Goal: Transaction & Acquisition: Book appointment/travel/reservation

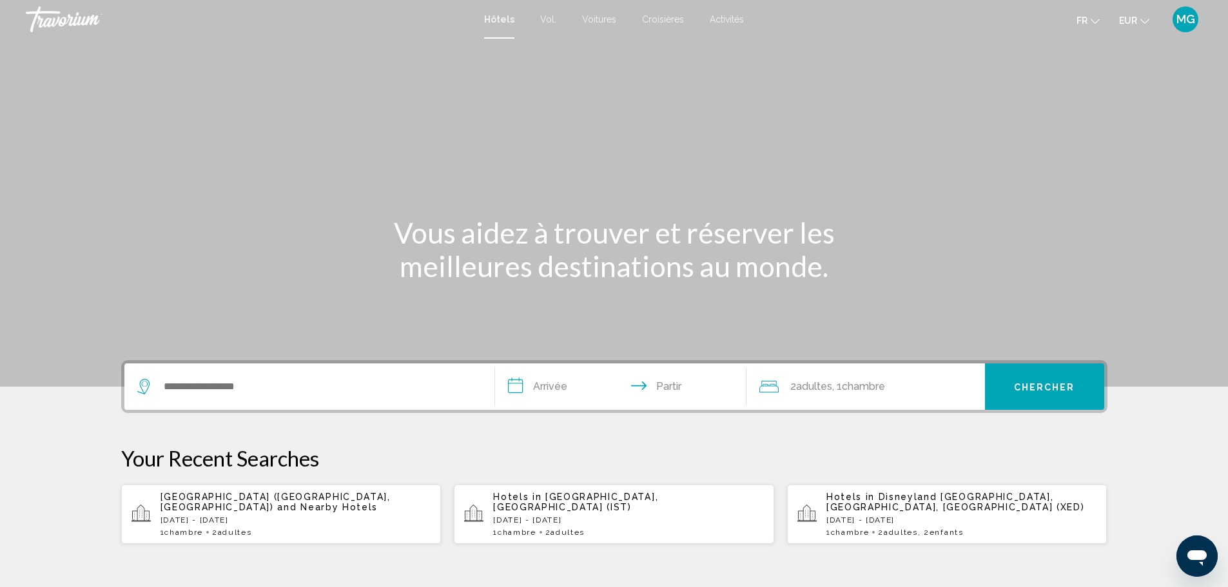
click at [382, 363] on div "Widget de recherche" at bounding box center [309, 386] width 344 height 46
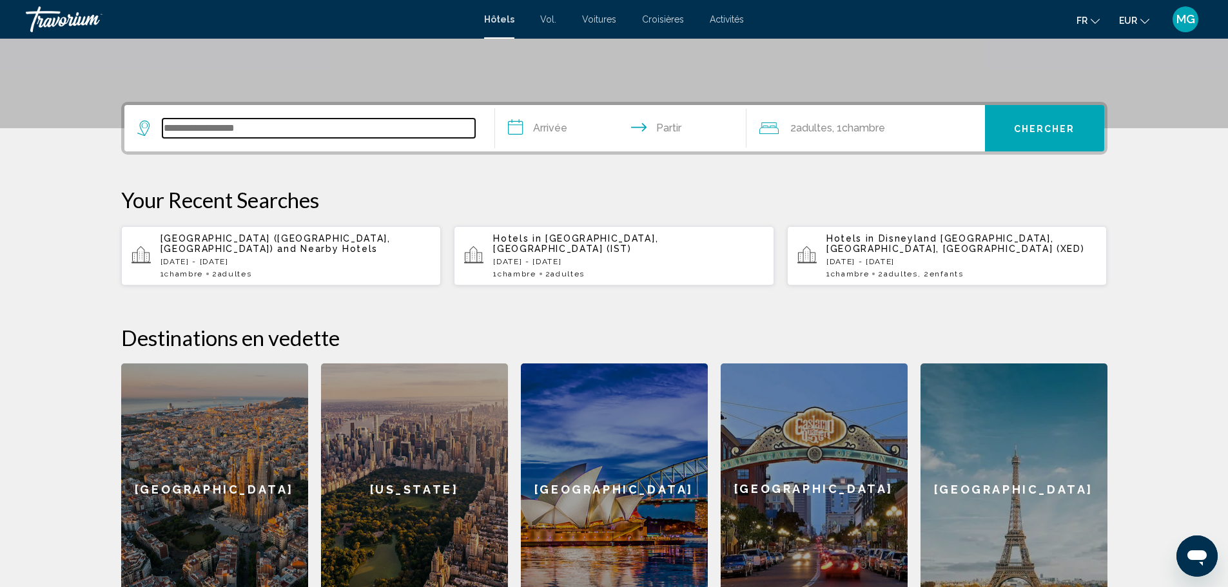
click at [322, 119] on input "Widget de recherche" at bounding box center [318, 128] width 313 height 19
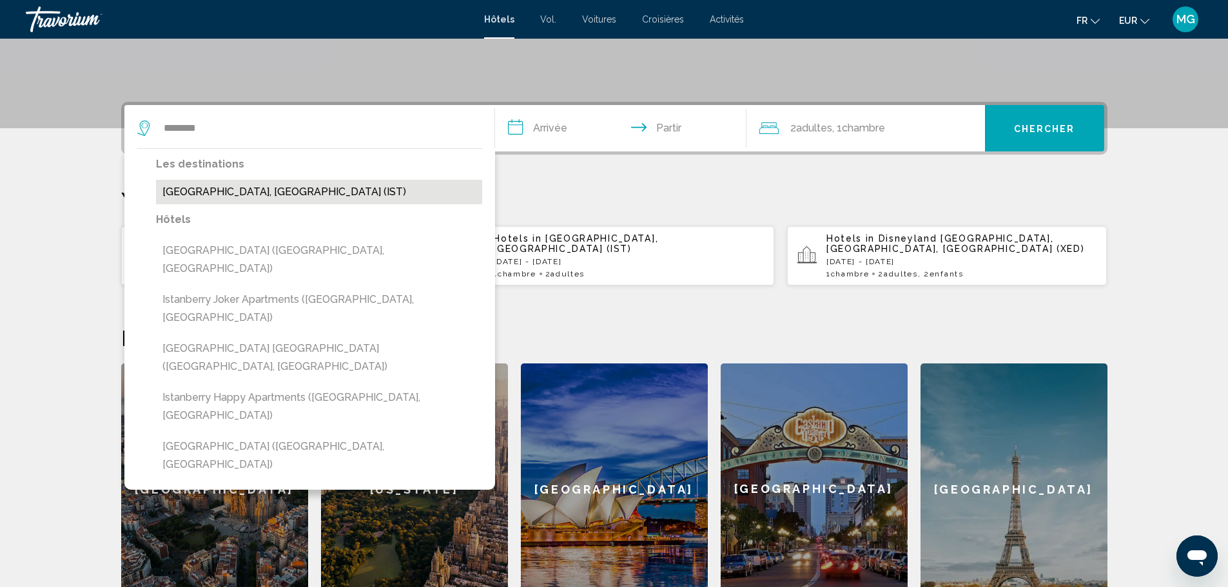
click at [307, 180] on button "[GEOGRAPHIC_DATA], [GEOGRAPHIC_DATA] (IST)" at bounding box center [319, 192] width 326 height 24
type input "**********"
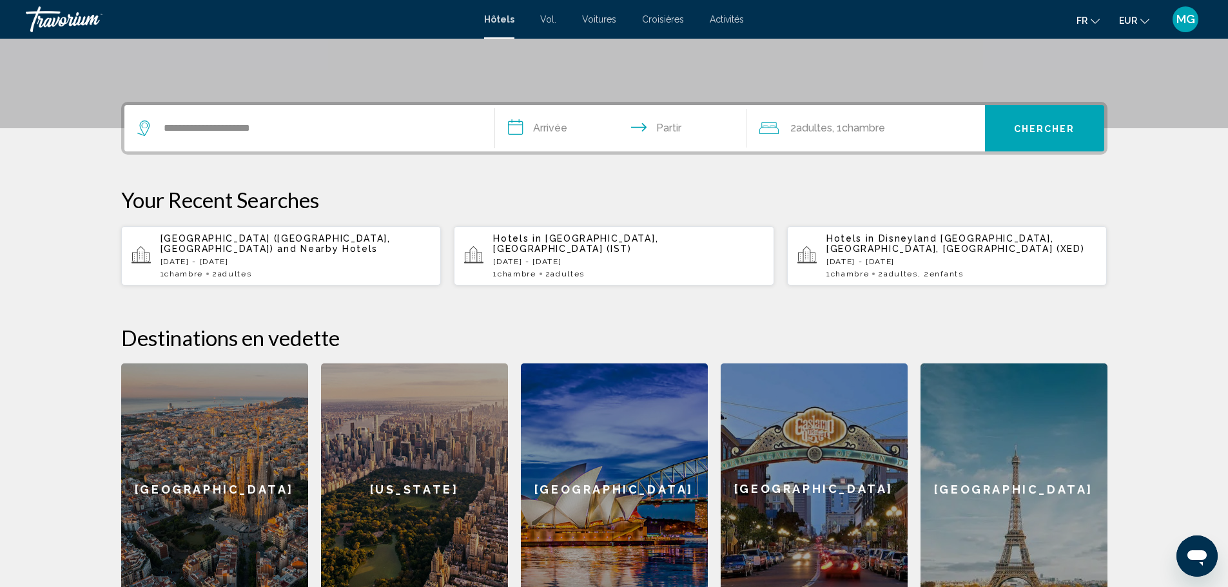
click at [557, 105] on input "**********" at bounding box center [623, 130] width 257 height 50
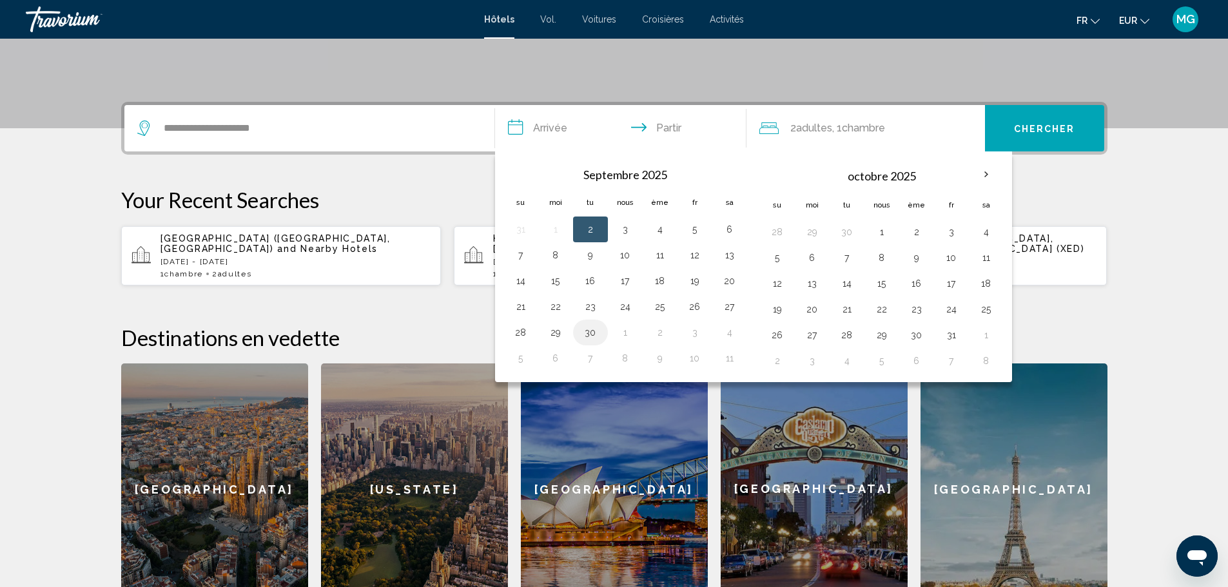
click at [601, 324] on button "30" at bounding box center [590, 333] width 21 height 18
click at [947, 223] on button "3" at bounding box center [951, 232] width 21 height 18
type input "**********"
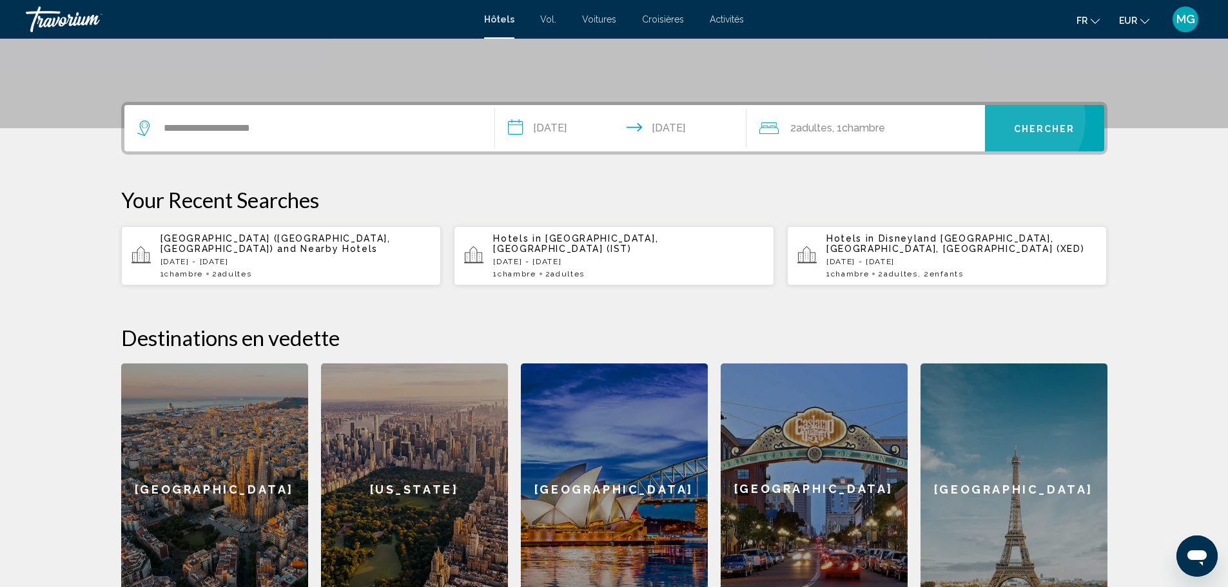
click at [1014, 122] on span "Chercher" at bounding box center [1044, 127] width 61 height 10
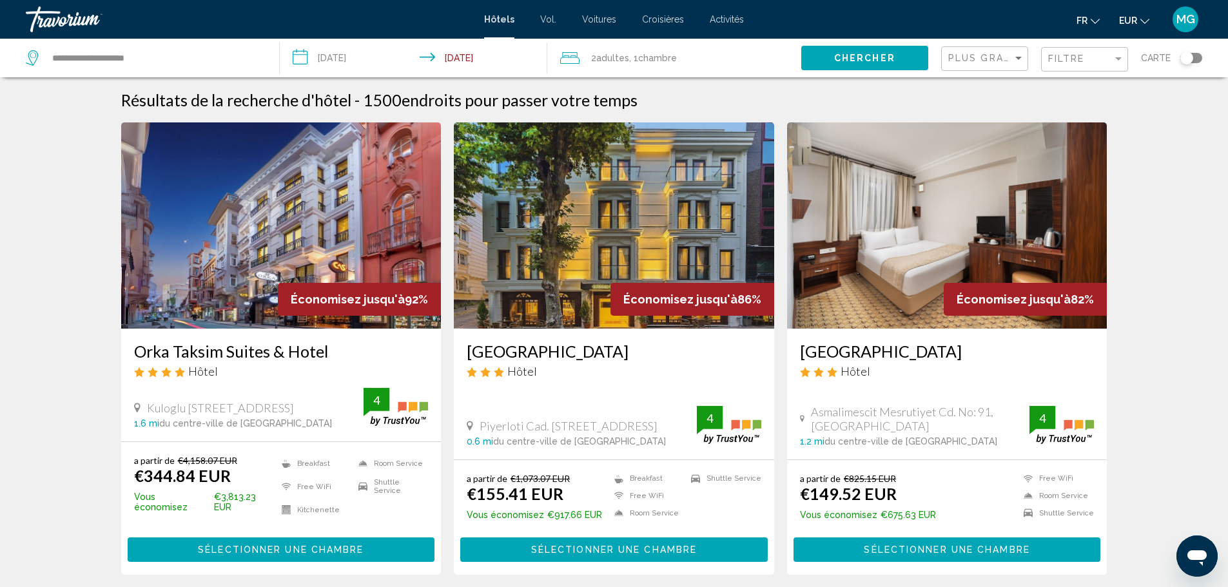
click at [1061, 56] on div "Filtre" at bounding box center [1086, 60] width 76 height 24
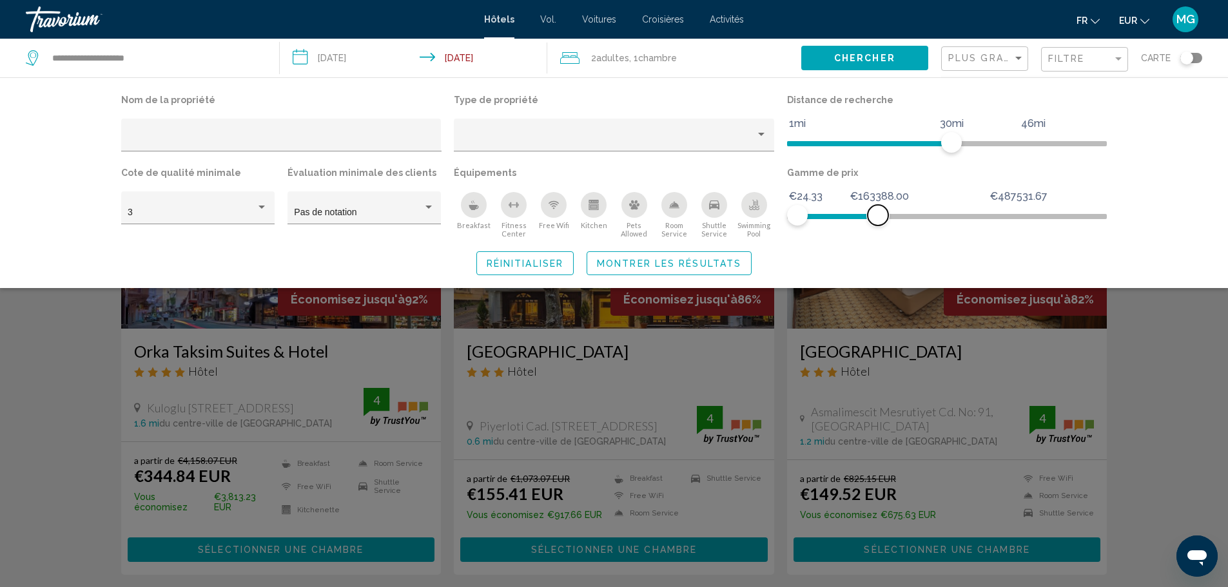
drag, startPoint x: 1000, startPoint y: 179, endPoint x: 843, endPoint y: 191, distance: 157.7
click at [843, 191] on div "Gamme de prix €24.33 €487531.67 €24.33 €163388.00 €24.33 - €122711.00" at bounding box center [946, 201] width 333 height 75
click at [1103, 357] on div "Search widget" at bounding box center [614, 390] width 1228 height 394
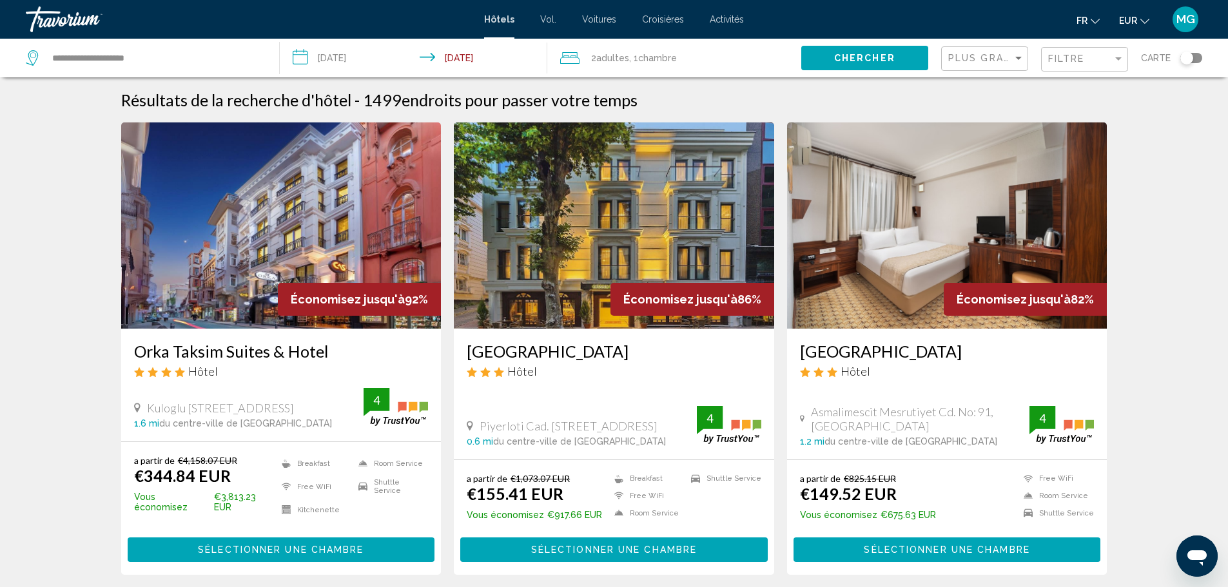
click at [1199, 53] on div "Toggle map" at bounding box center [1191, 58] width 22 height 10
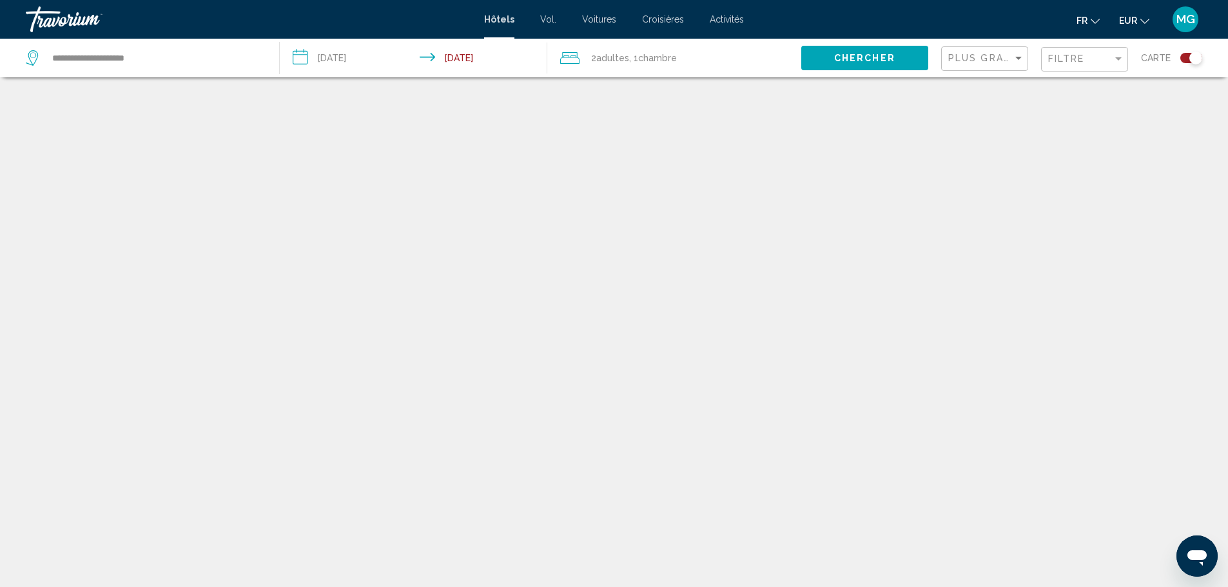
scroll to position [63, 0]
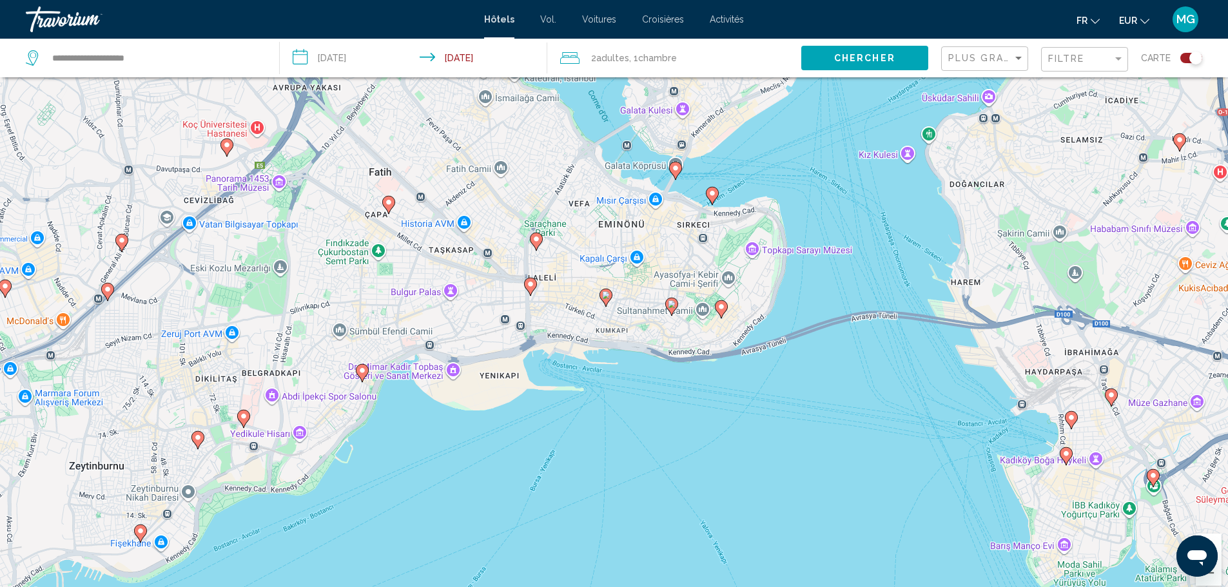
drag, startPoint x: 673, startPoint y: 258, endPoint x: 541, endPoint y: 286, distance: 135.1
click at [541, 286] on div "Pour activer le glissement avec le clavier, appuyez sur Alt+Entrée. Une fois ce…" at bounding box center [614, 307] width 1228 height 587
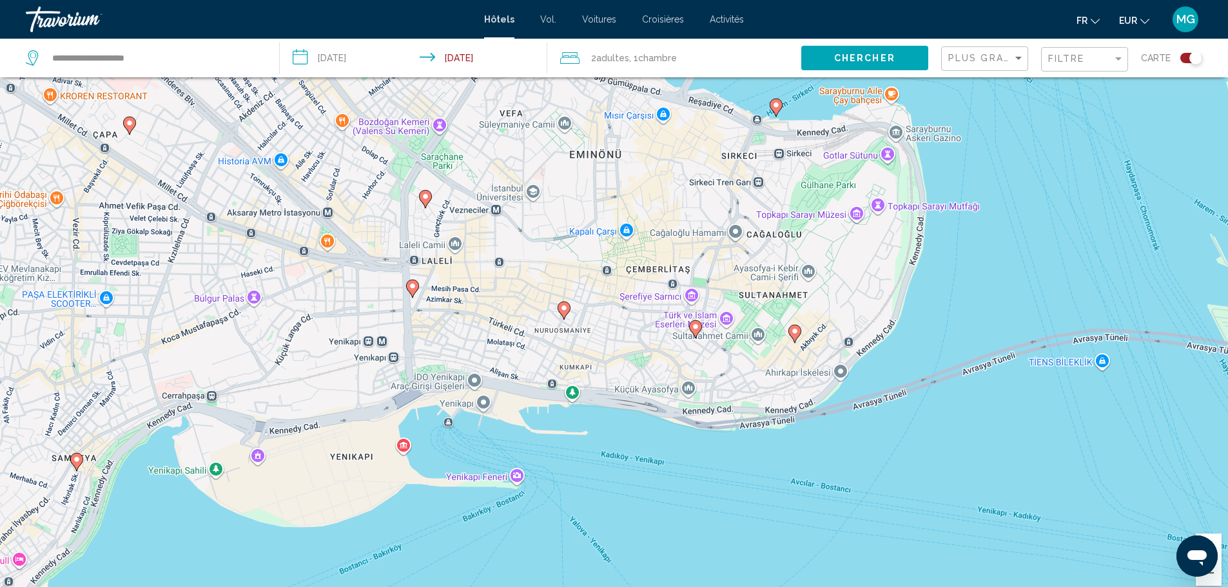
click at [547, 285] on div "Pour activer le glissement avec le clavier, appuyez sur Alt+Entrée. Une fois ce…" at bounding box center [614, 307] width 1228 height 587
click at [1063, 53] on span "Filtre" at bounding box center [1066, 58] width 37 height 10
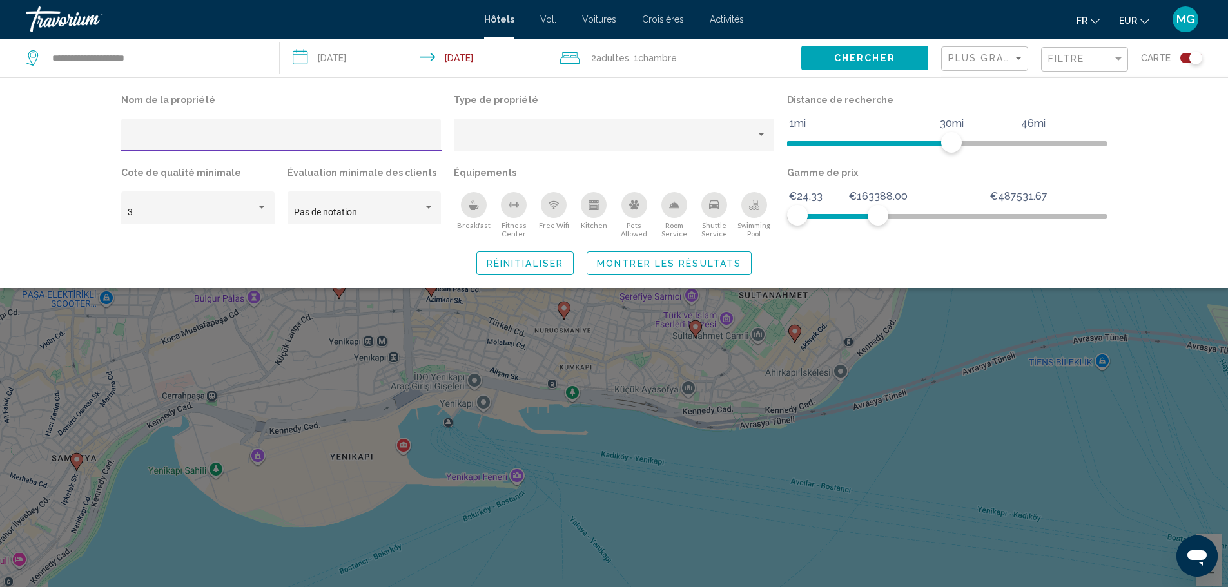
click at [1012, 307] on div "Search widget" at bounding box center [614, 390] width 1228 height 394
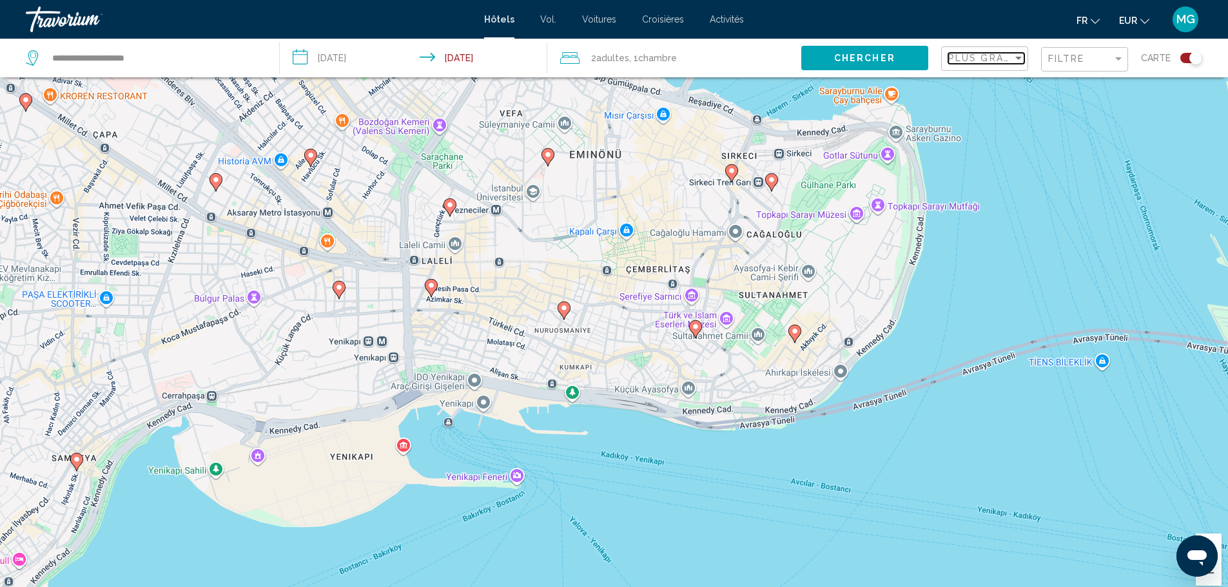
click at [980, 53] on span "Plus grandes économies" at bounding box center [1024, 58] width 153 height 10
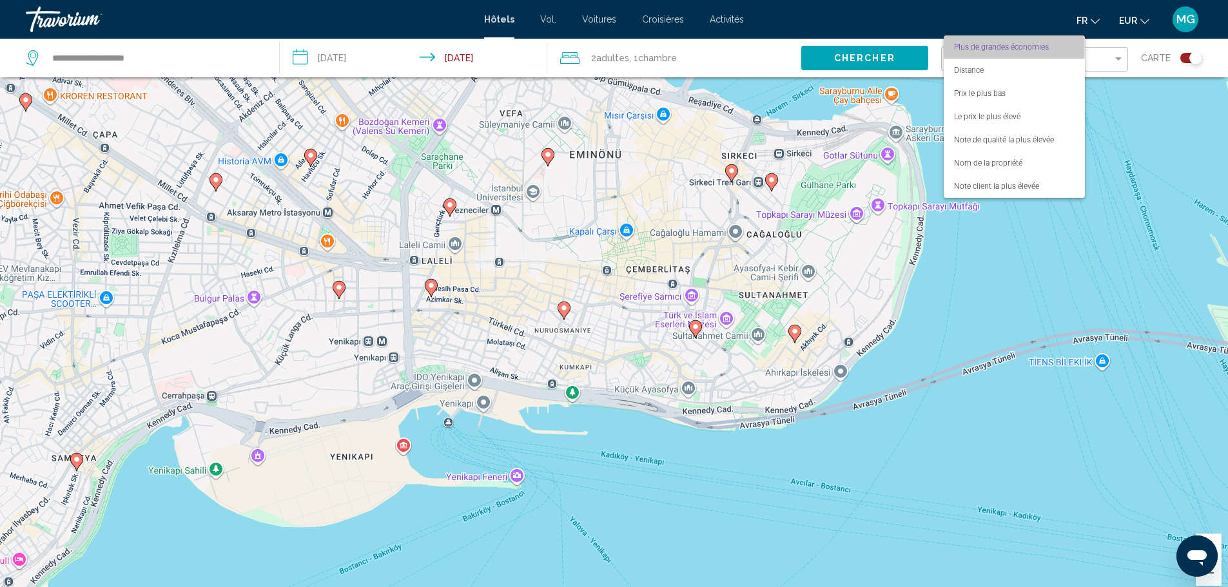
click at [980, 49] on font "Plus de grandes économies" at bounding box center [1001, 47] width 95 height 9
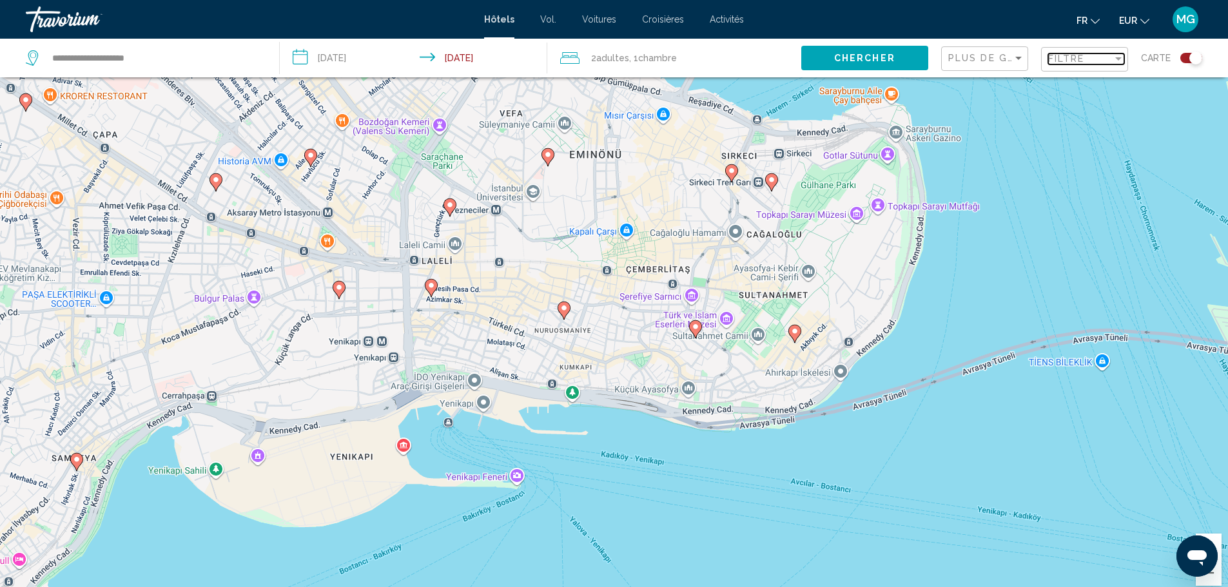
click at [1115, 57] on div "Filter" at bounding box center [1118, 58] width 6 height 3
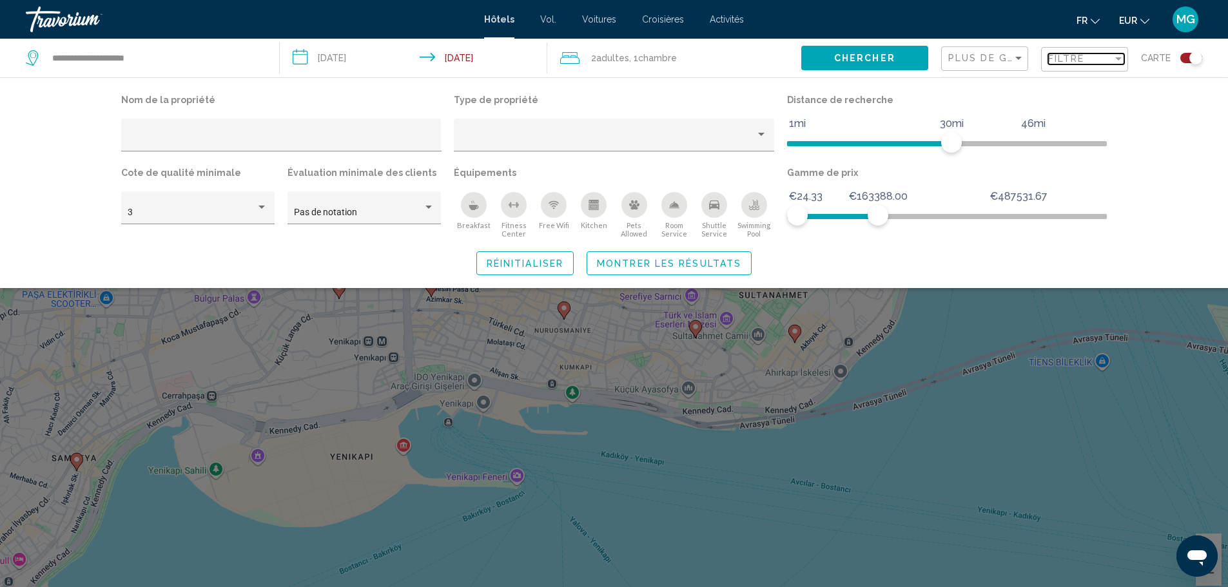
click at [1115, 57] on div "Filter" at bounding box center [1118, 58] width 6 height 3
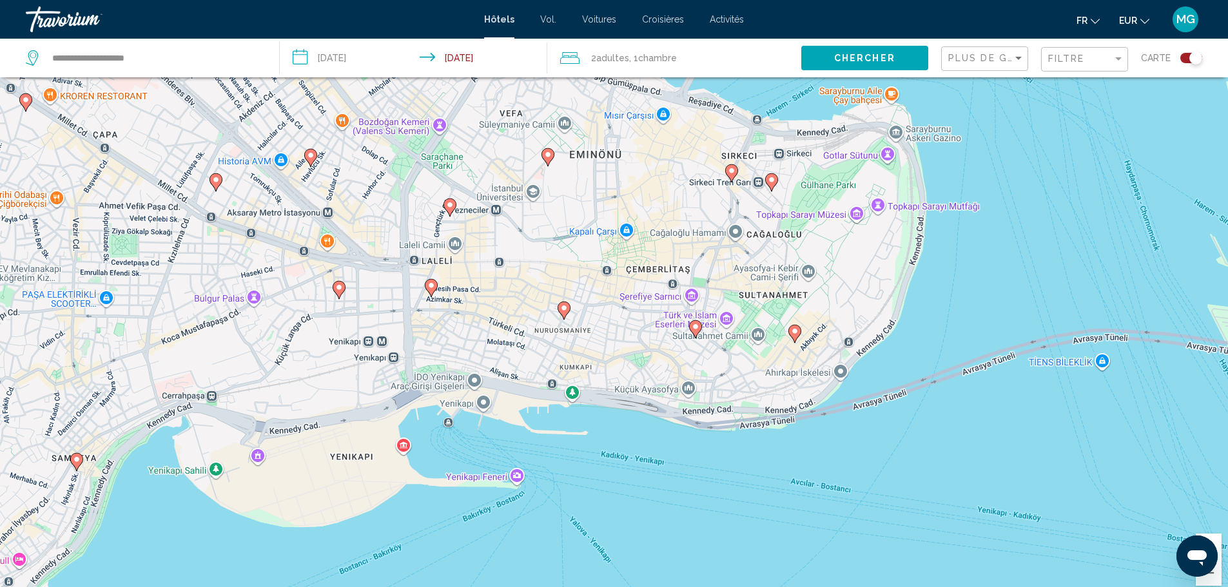
click at [731, 164] on icon "Contenu principal" at bounding box center [731, 172] width 12 height 17
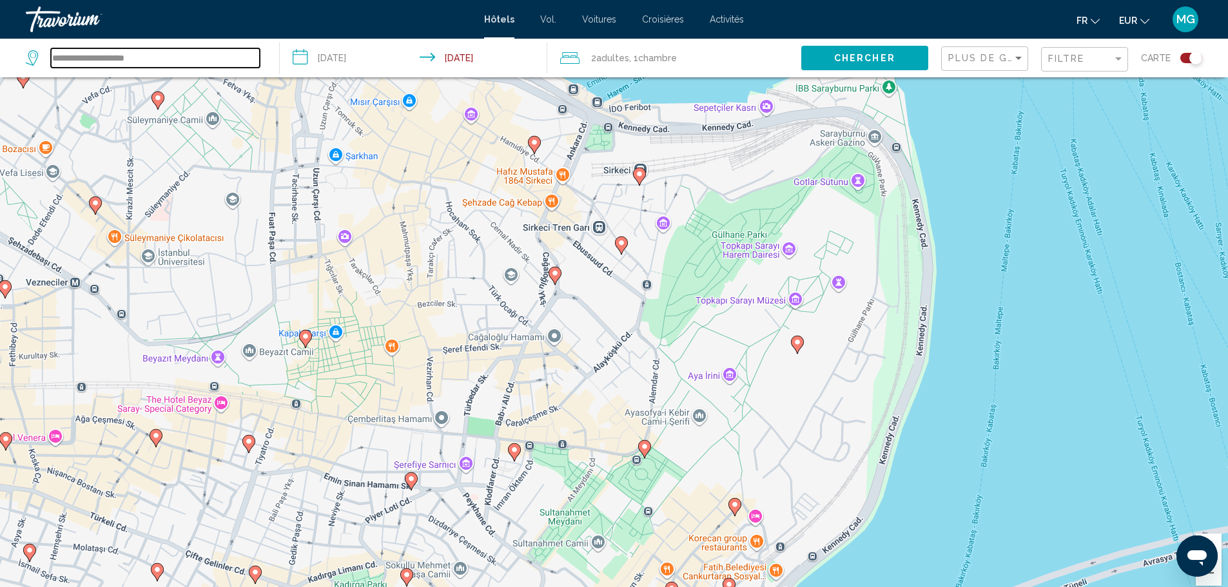
click at [154, 53] on input "**********" at bounding box center [155, 57] width 209 height 19
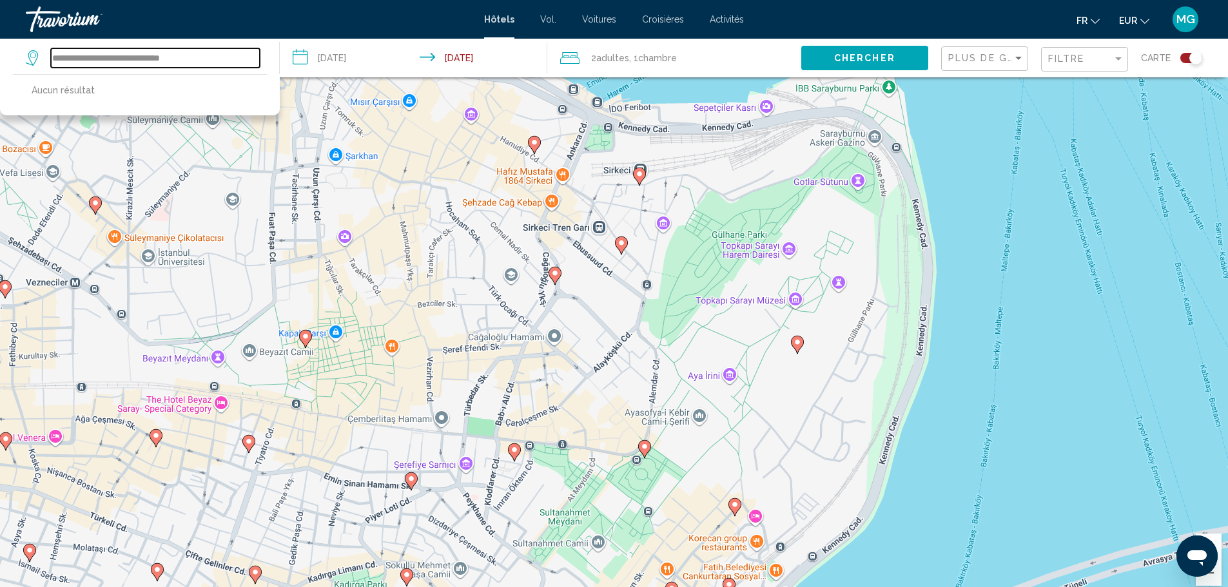
drag, startPoint x: 194, startPoint y: 47, endPoint x: 0, endPoint y: 40, distance: 194.1
click at [0, 40] on app-destination-search "**********" at bounding box center [140, 58] width 280 height 39
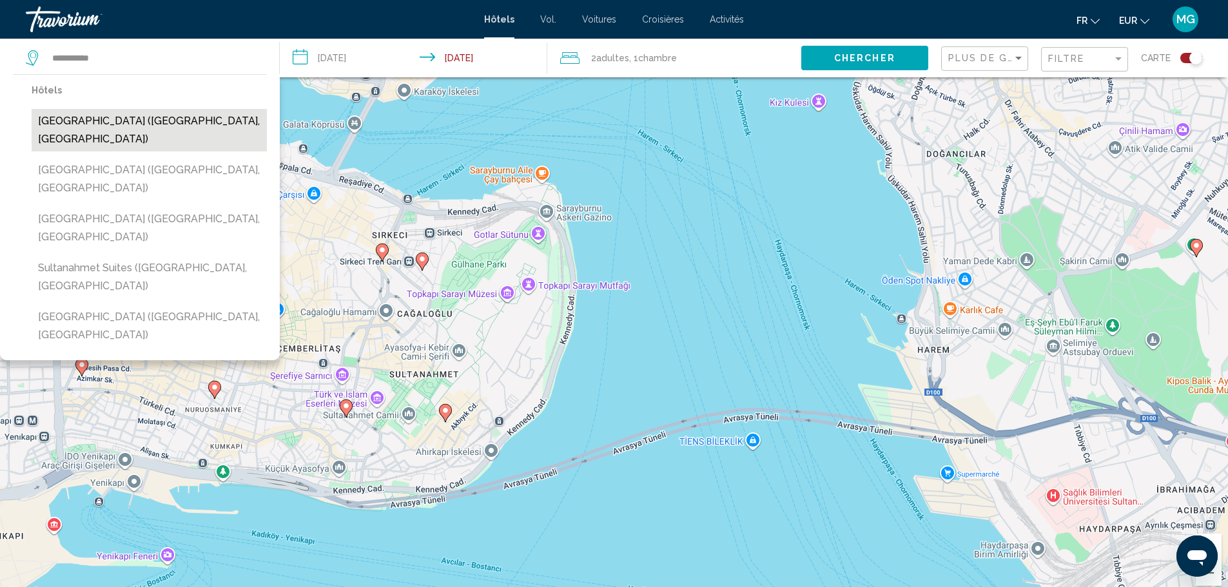
click at [188, 109] on button "[GEOGRAPHIC_DATA] ([GEOGRAPHIC_DATA], [GEOGRAPHIC_DATA])" at bounding box center [149, 130] width 235 height 43
type input "**********"
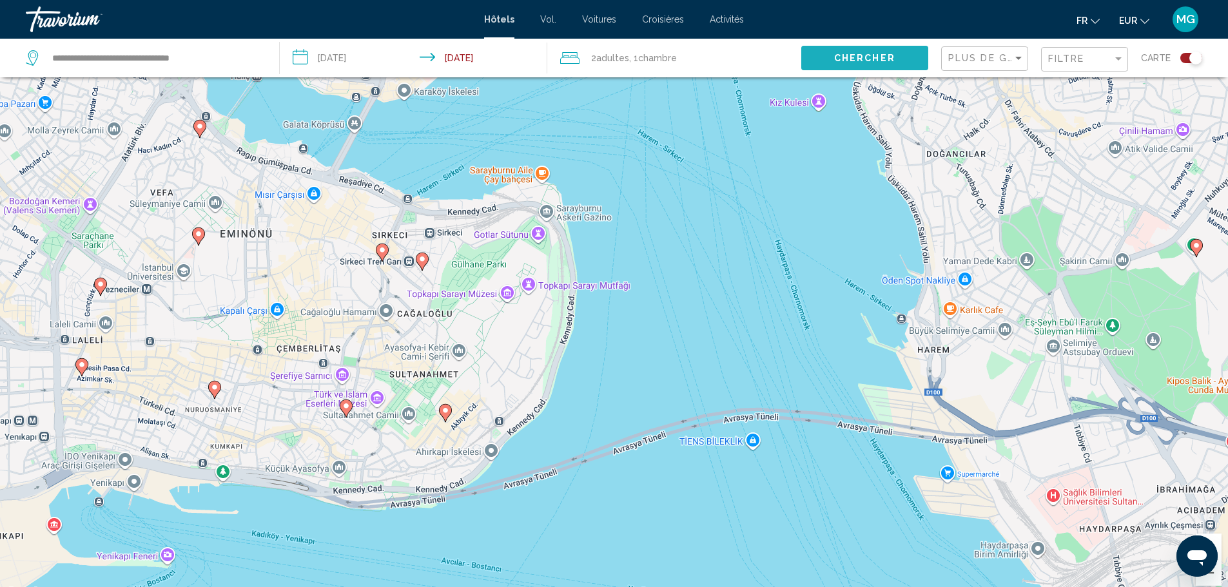
click at [907, 46] on button "Chercher" at bounding box center [864, 58] width 127 height 24
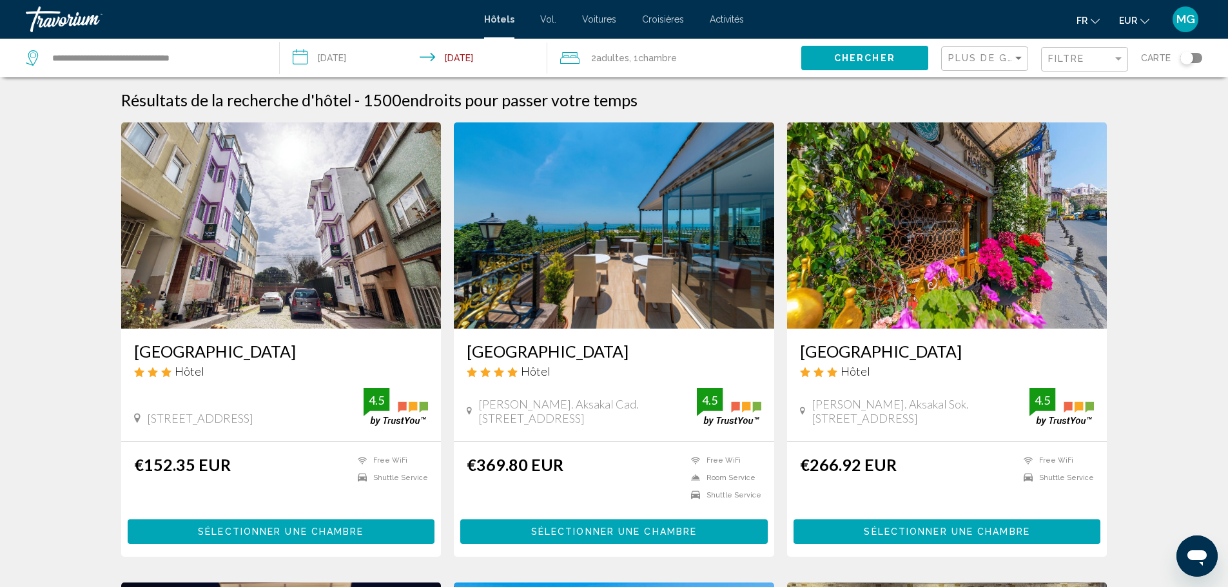
click at [1067, 48] on div "Filtre" at bounding box center [1086, 60] width 76 height 24
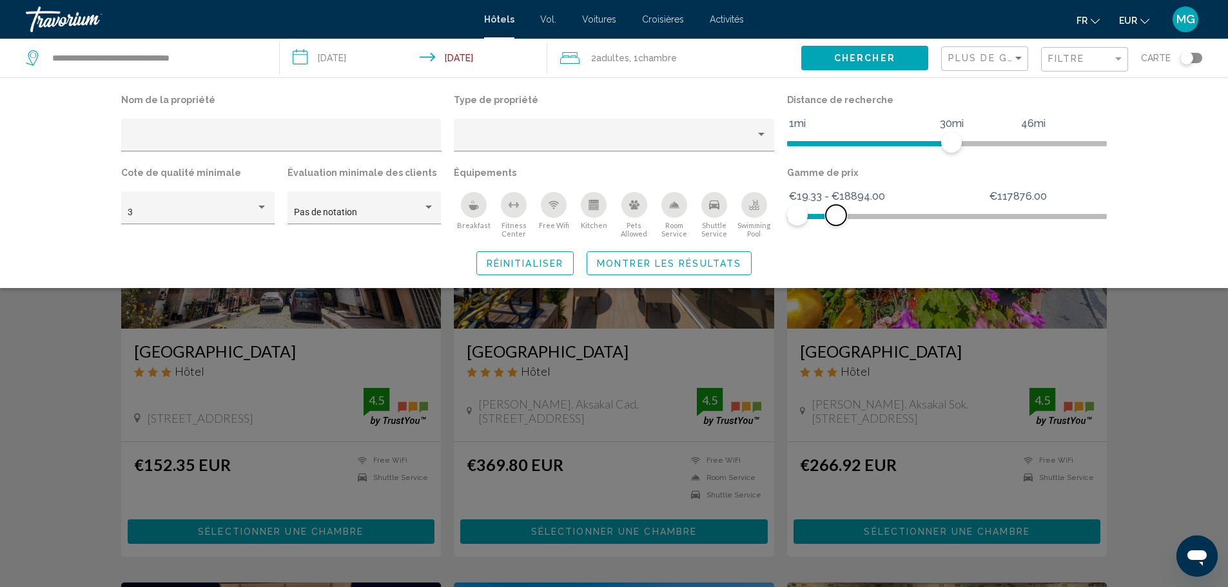
drag, startPoint x: 996, startPoint y: 179, endPoint x: 800, endPoint y: 184, distance: 196.0
click at [826, 205] on span "Hotel Filters" at bounding box center [836, 215] width 21 height 21
click at [704, 251] on button "Montrer les résultats" at bounding box center [668, 263] width 165 height 24
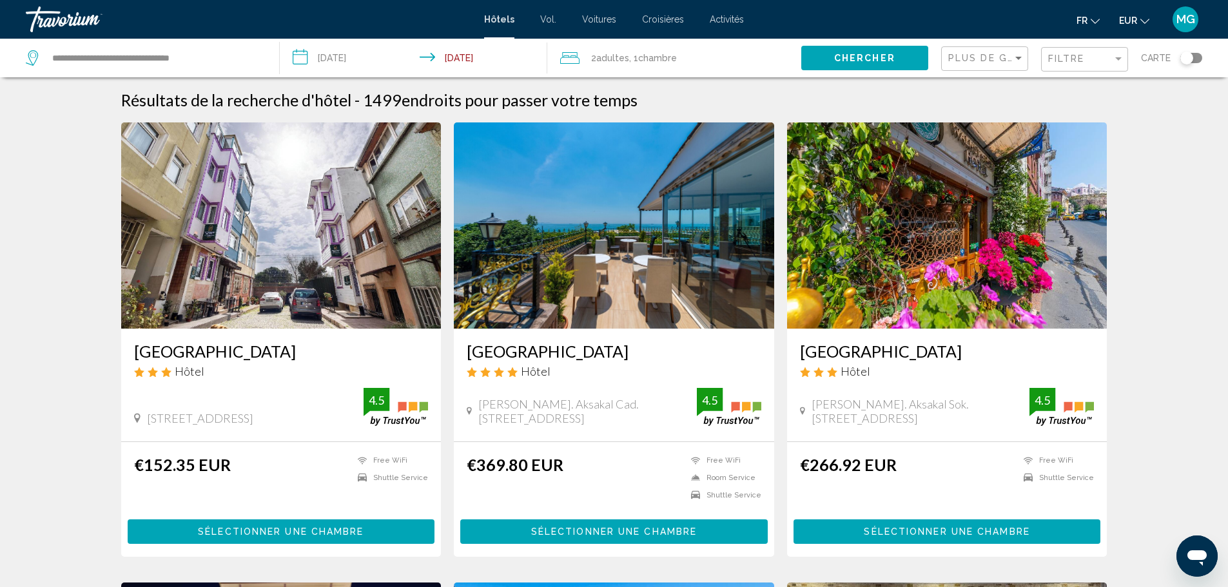
click at [982, 52] on div "Plus de grandes économies" at bounding box center [986, 59] width 76 height 24
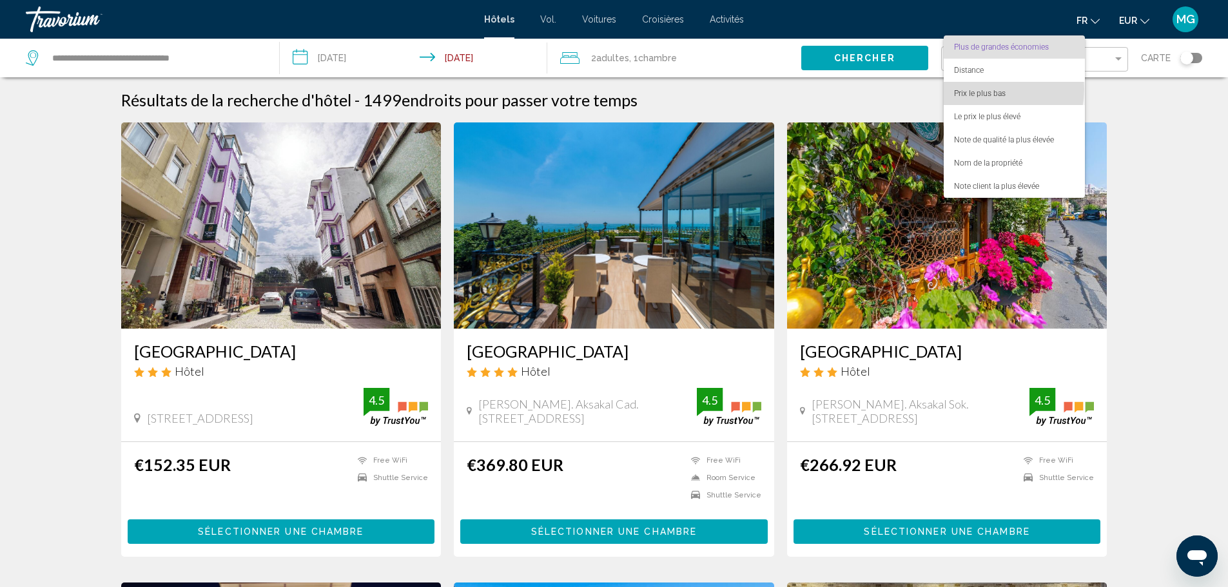
click at [987, 89] on font "Prix ​​le plus bas" at bounding box center [980, 93] width 52 height 9
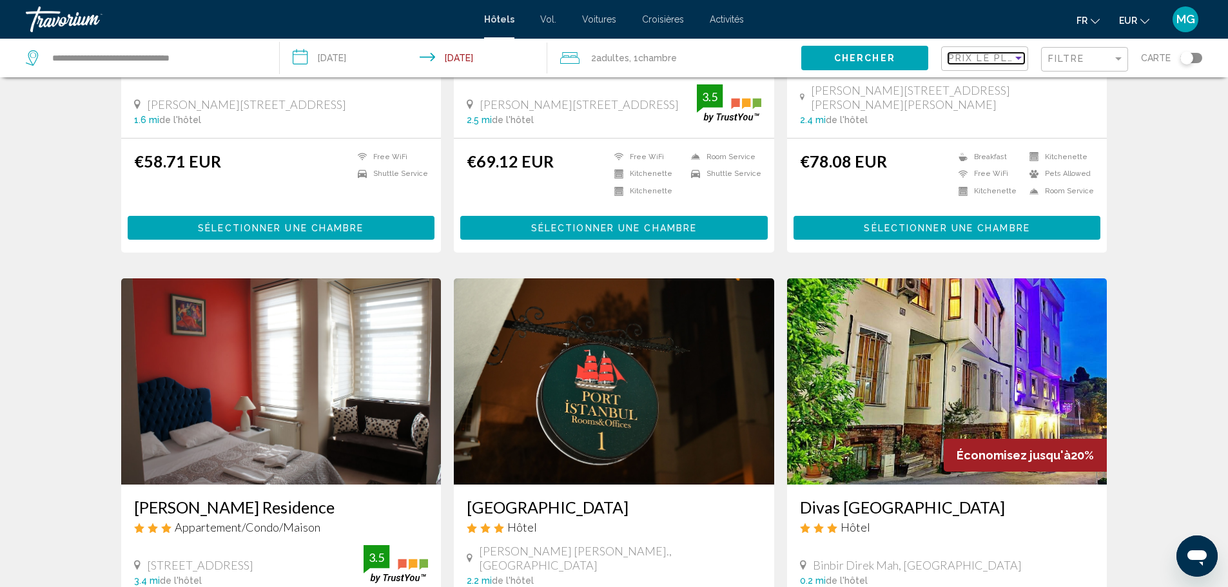
scroll to position [304, 0]
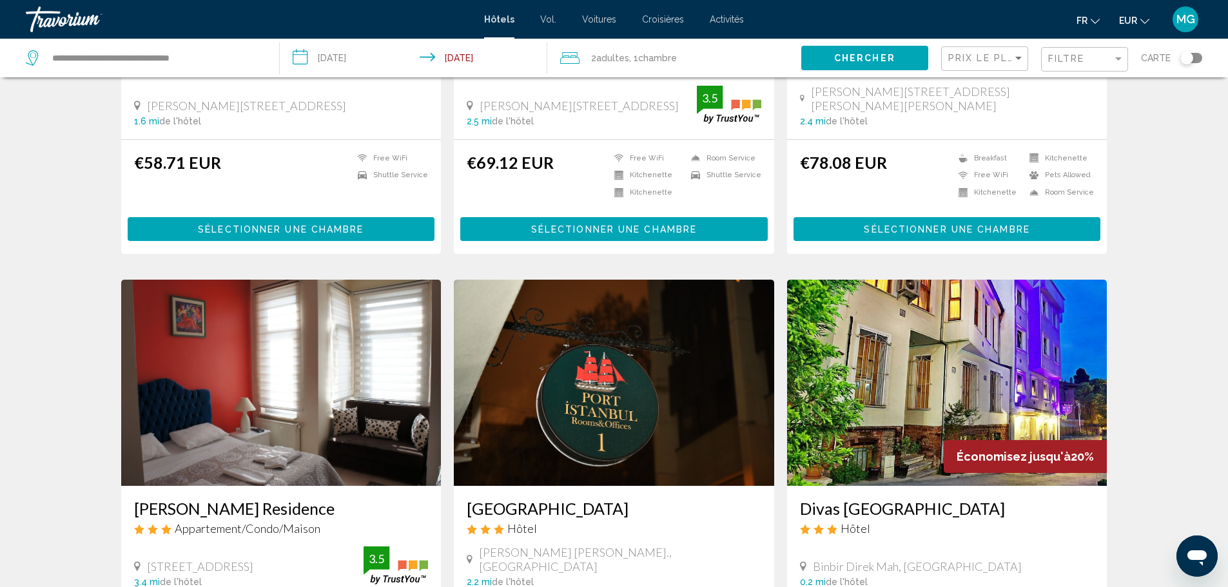
click at [1202, 53] on div "Toggle map" at bounding box center [1191, 58] width 22 height 10
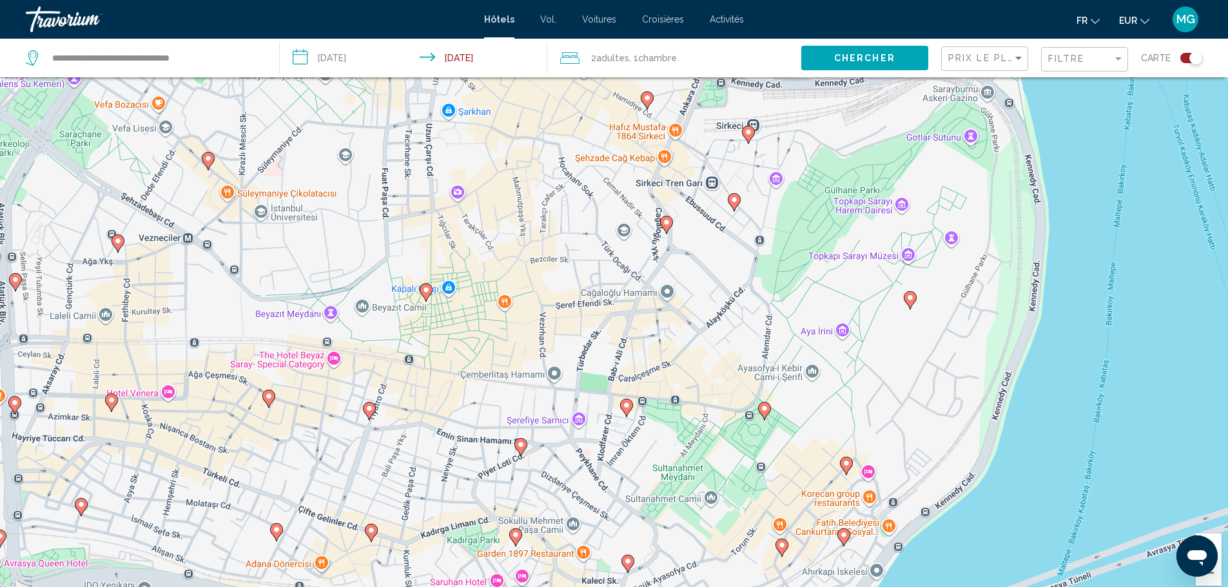
drag, startPoint x: 683, startPoint y: 409, endPoint x: 686, endPoint y: 310, distance: 98.6
click at [686, 310] on div "Pour activer le glissement avec le clavier, appuyez sur Alt+Entrée. Une fois ce…" at bounding box center [614, 307] width 1228 height 587
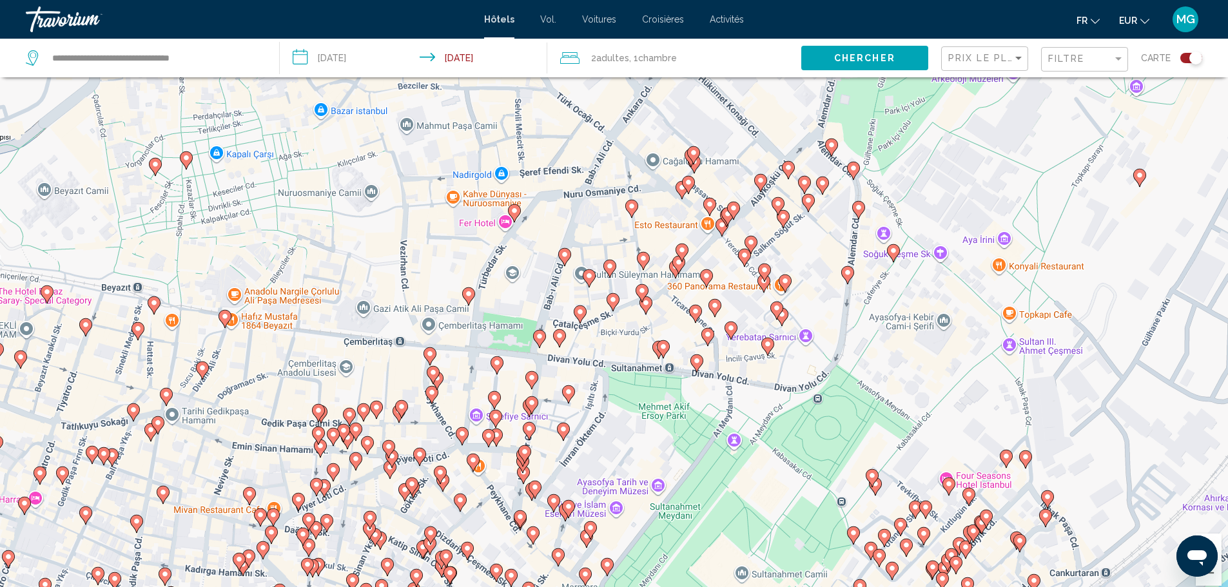
click at [1188, 52] on button "Toggle map" at bounding box center [1186, 58] width 32 height 12
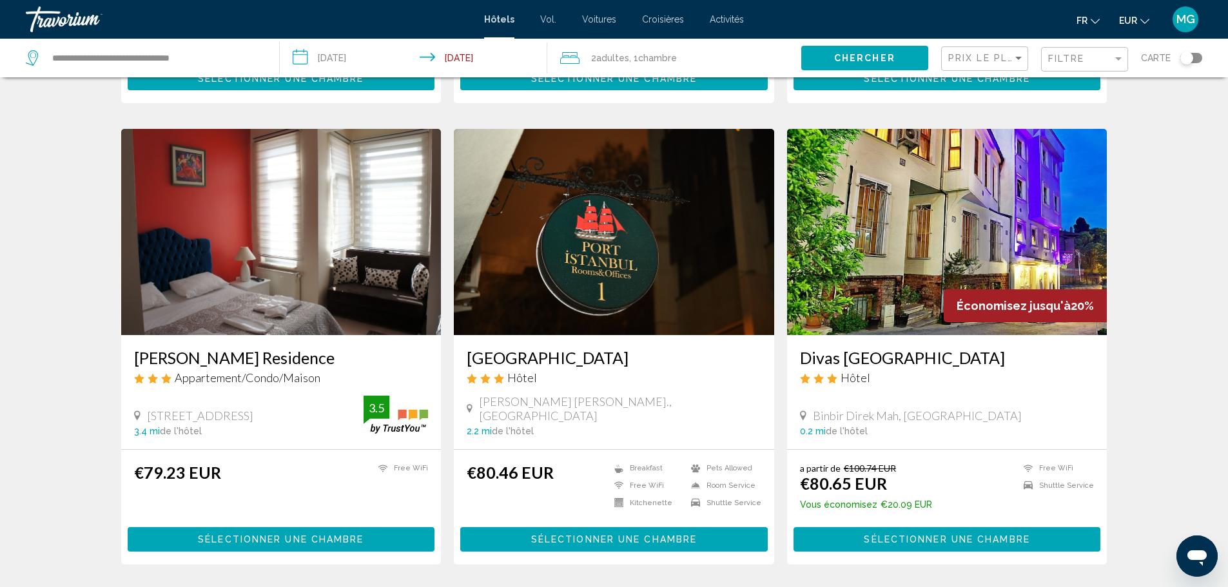
scroll to position [455, 0]
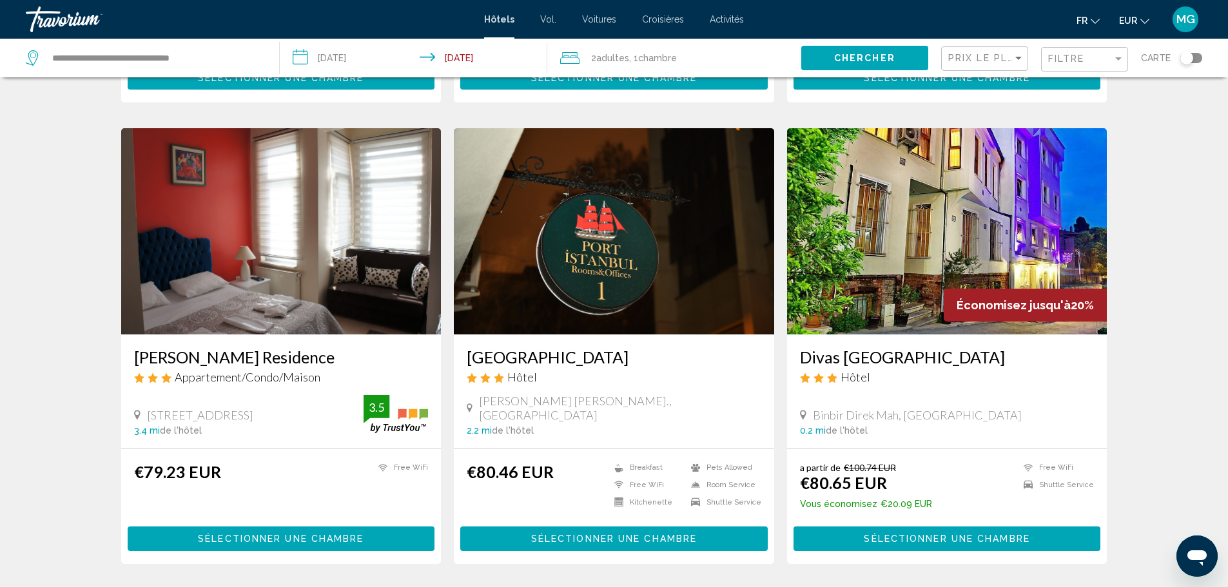
click at [958, 128] on img "Contenu principal" at bounding box center [947, 231] width 320 height 206
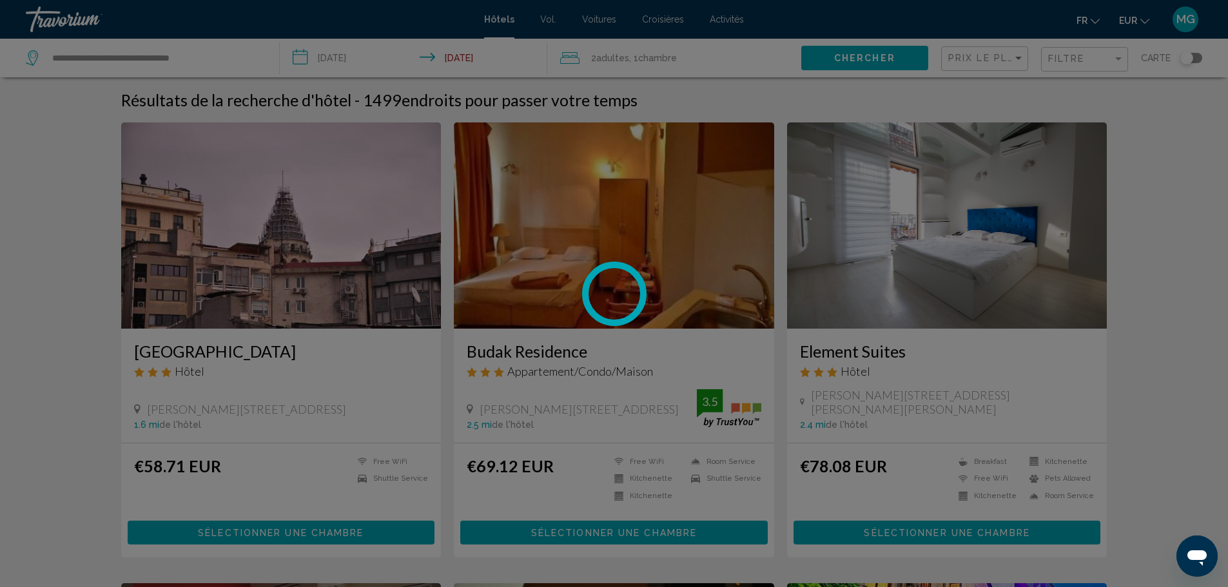
click at [958, 119] on div "**********" at bounding box center [614, 293] width 1228 height 587
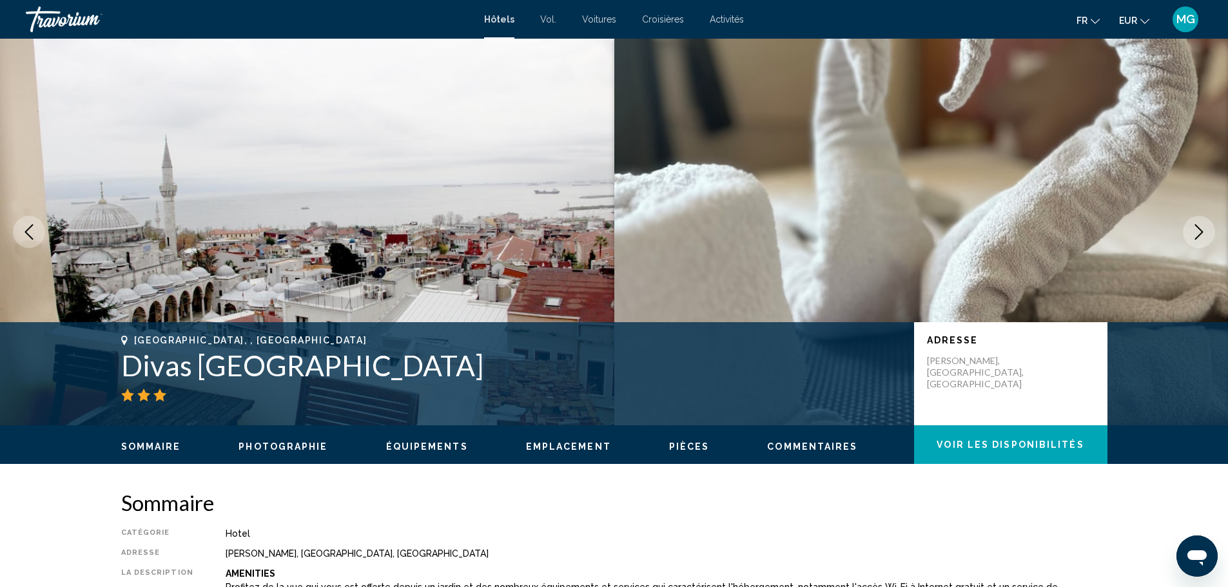
click at [1206, 224] on icon "Next image" at bounding box center [1198, 231] width 15 height 15
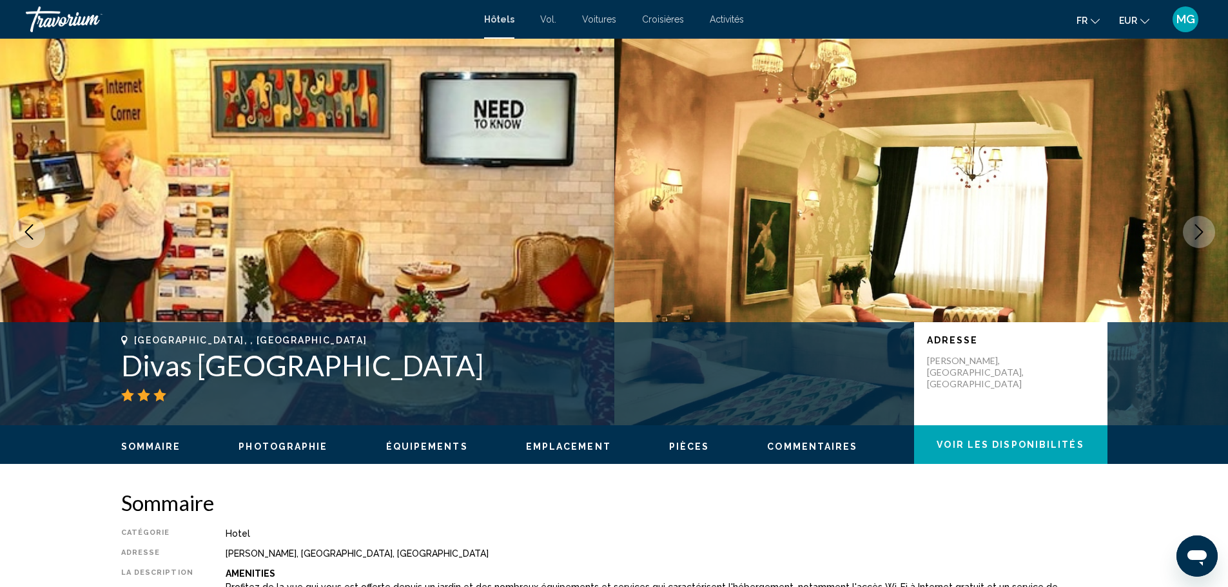
click at [1206, 224] on icon "Next image" at bounding box center [1198, 231] width 15 height 15
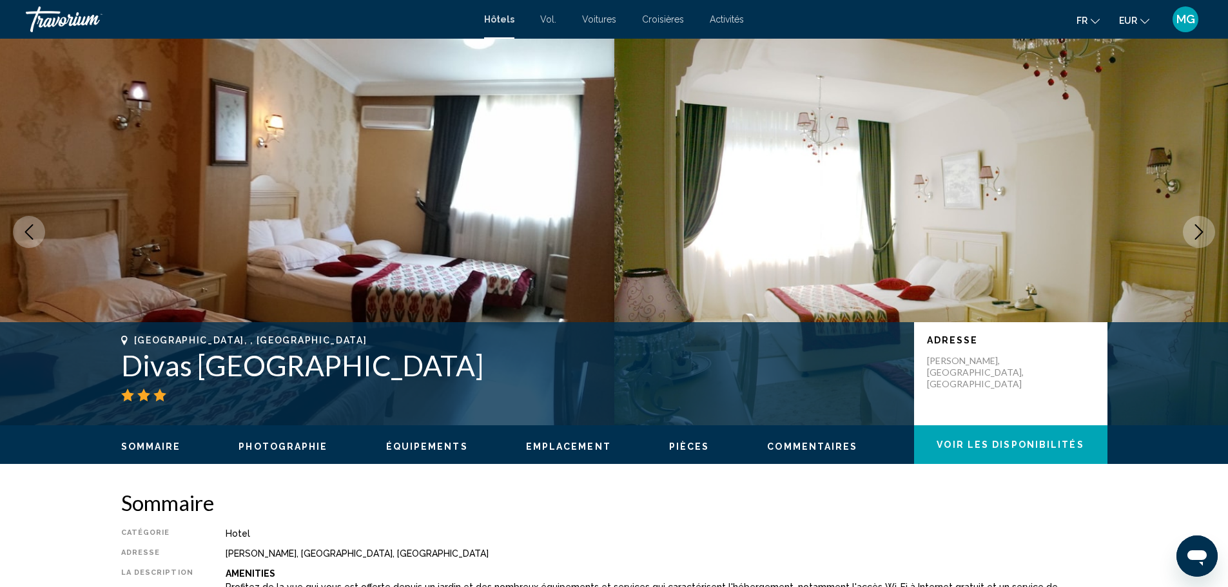
click at [1206, 224] on icon "Next image" at bounding box center [1198, 231] width 15 height 15
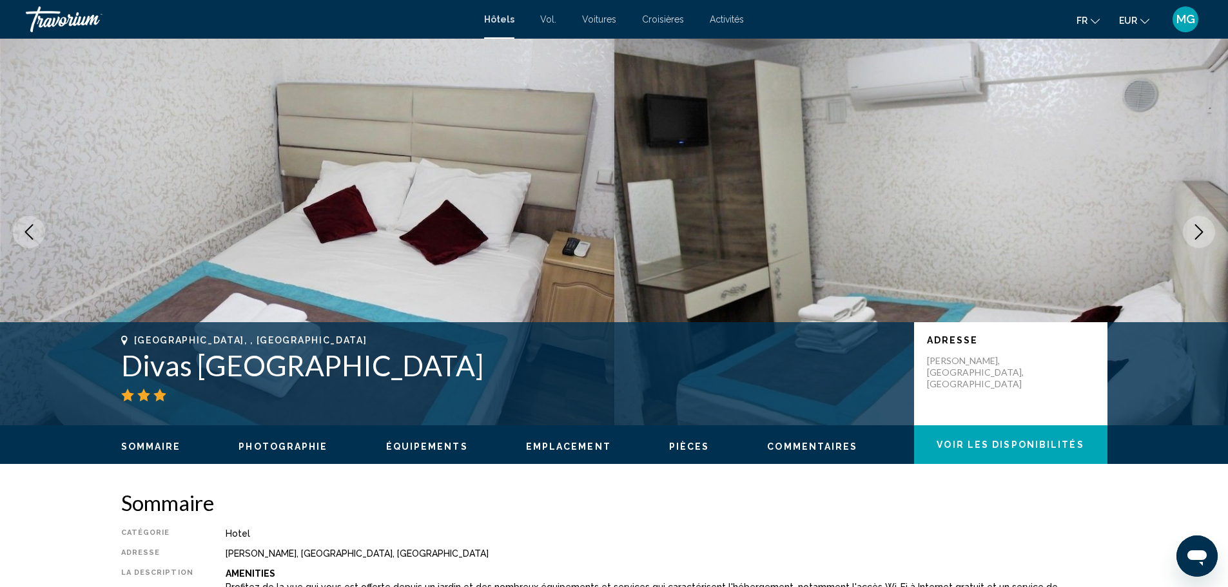
click at [1206, 224] on icon "Next image" at bounding box center [1198, 231] width 15 height 15
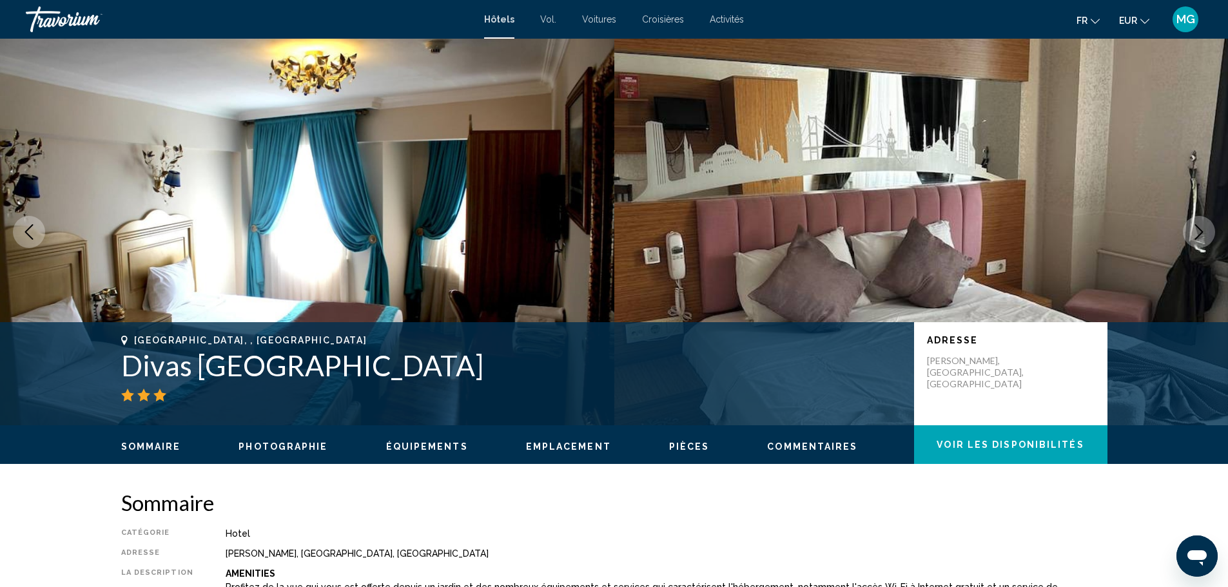
click at [1206, 224] on icon "Next image" at bounding box center [1198, 231] width 15 height 15
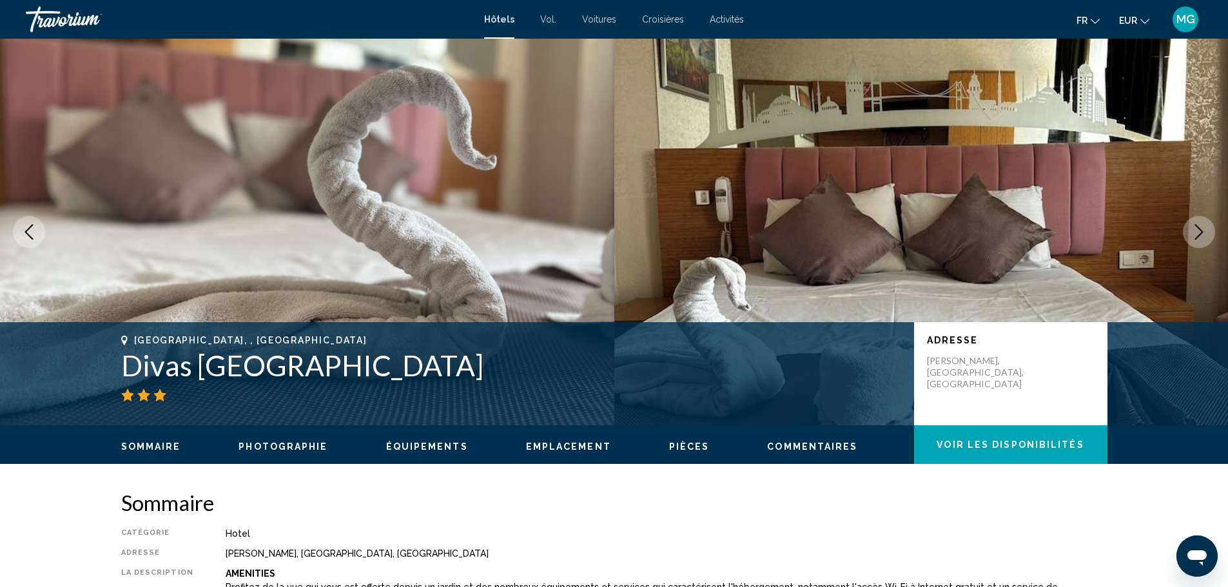
click at [1206, 224] on icon "Next image" at bounding box center [1198, 231] width 15 height 15
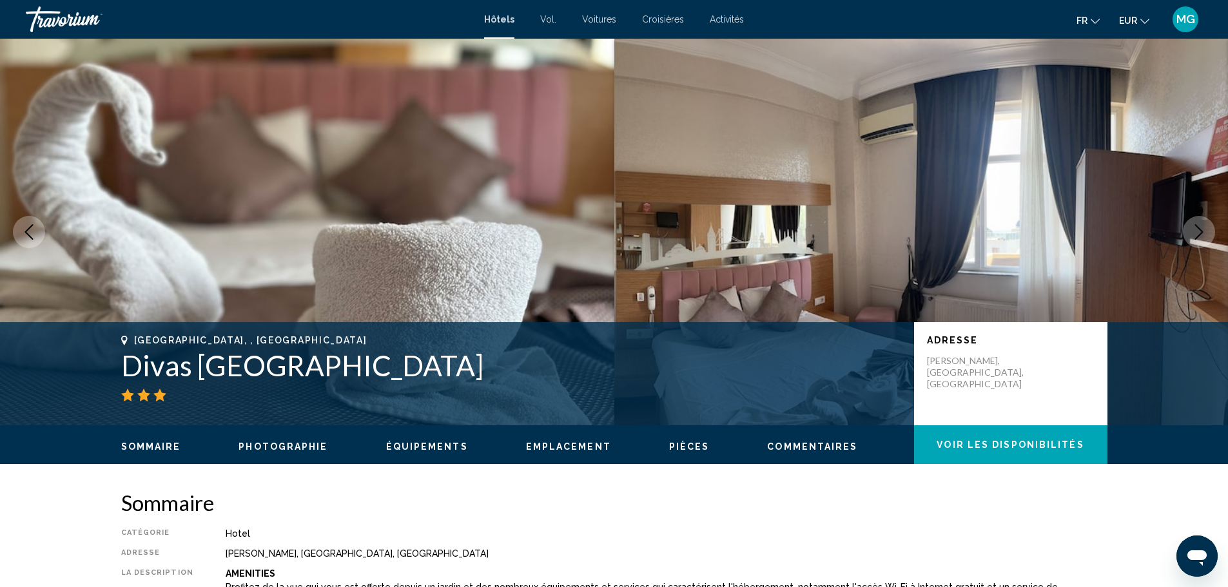
click at [1206, 224] on icon "Next image" at bounding box center [1198, 231] width 15 height 15
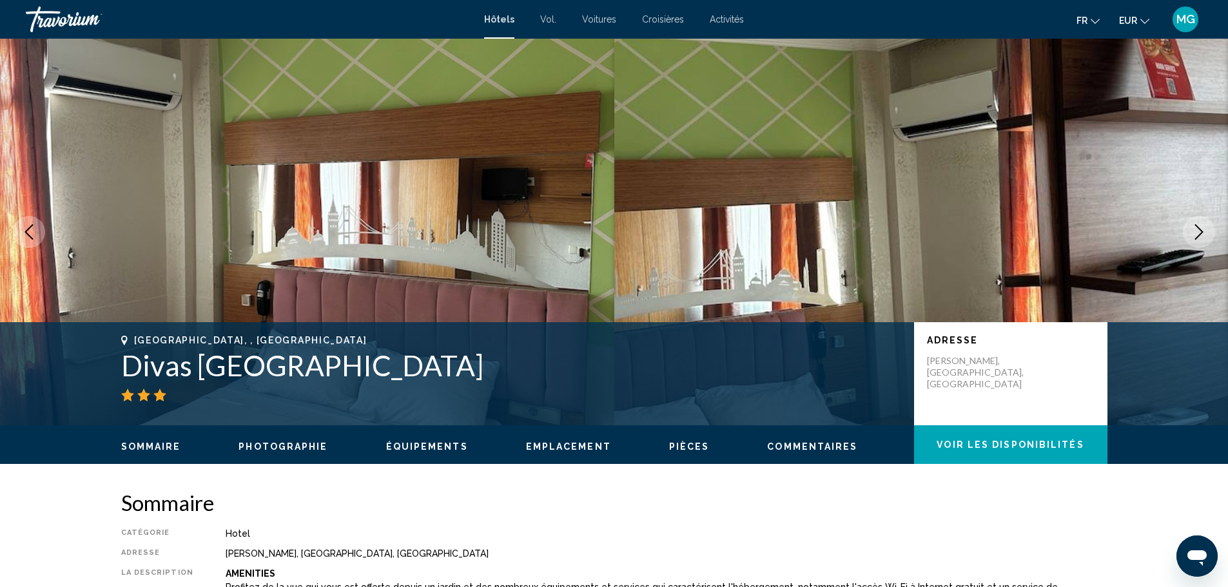
click at [1206, 224] on icon "Next image" at bounding box center [1198, 231] width 15 height 15
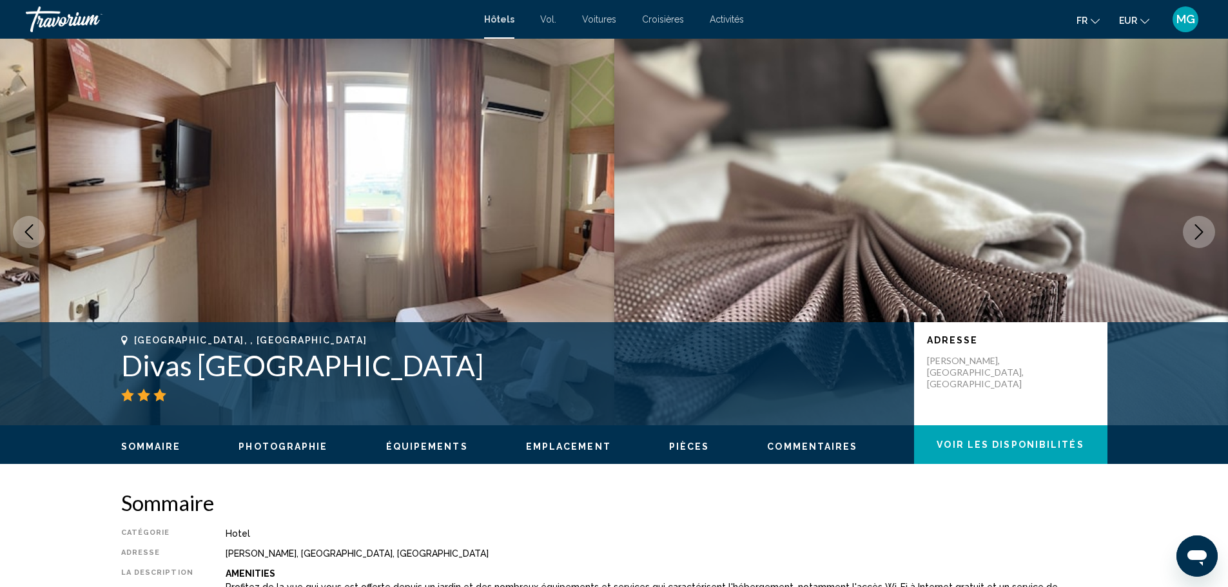
click at [1206, 224] on icon "Next image" at bounding box center [1198, 231] width 15 height 15
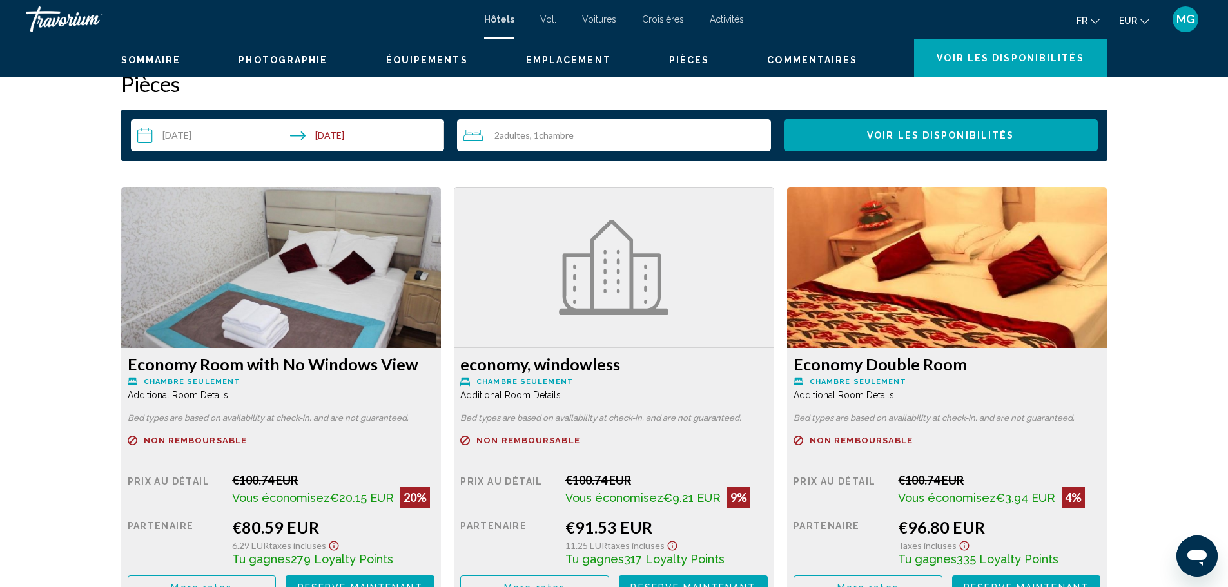
scroll to position [1639, 0]
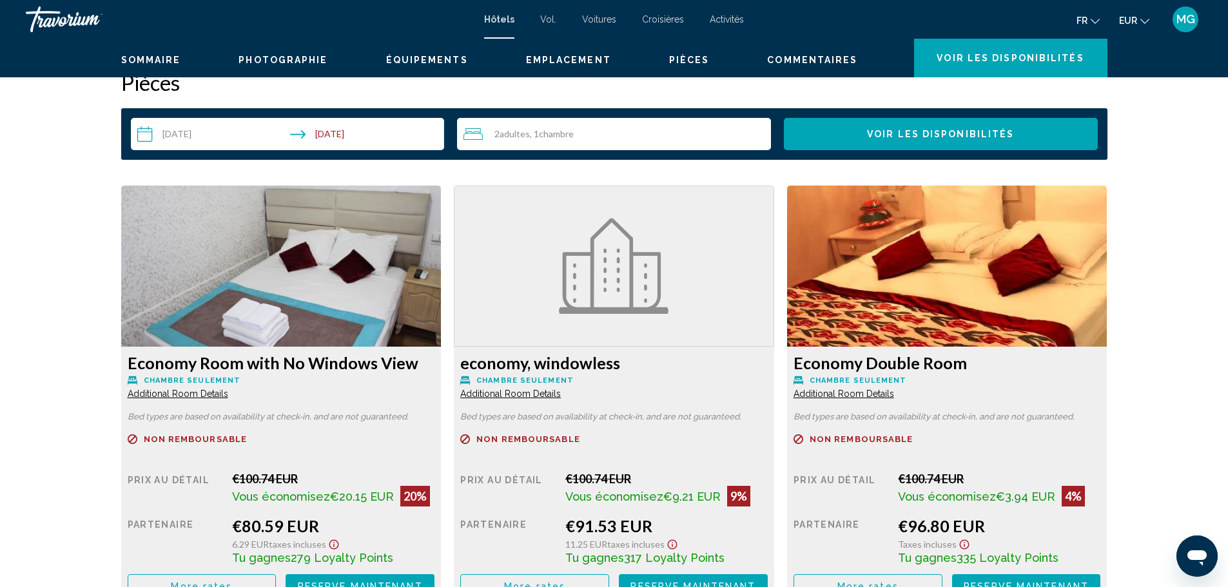
click at [378, 314] on img "Contenu principal" at bounding box center [281, 266] width 320 height 161
click at [293, 269] on img "Contenu principal" at bounding box center [281, 266] width 320 height 161
click at [228, 389] on span "Additional Room Details" at bounding box center [178, 394] width 101 height 10
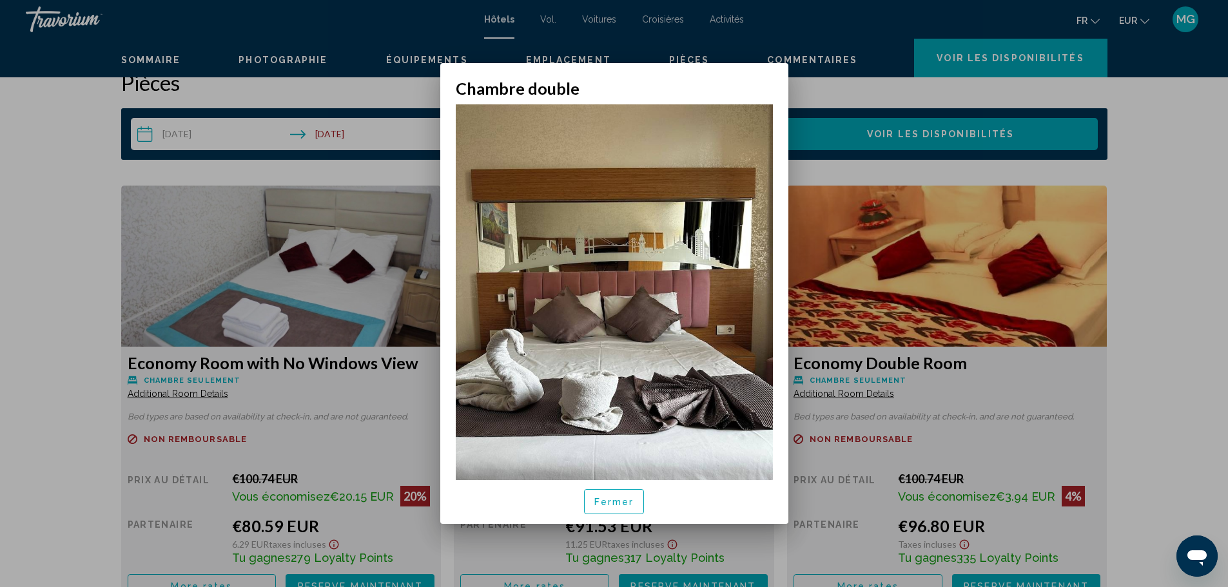
click at [714, 389] on img at bounding box center [614, 315] width 317 height 423
drag, startPoint x: 1103, startPoint y: 222, endPoint x: 971, endPoint y: 104, distance: 176.6
click at [1101, 228] on div at bounding box center [614, 293] width 1228 height 587
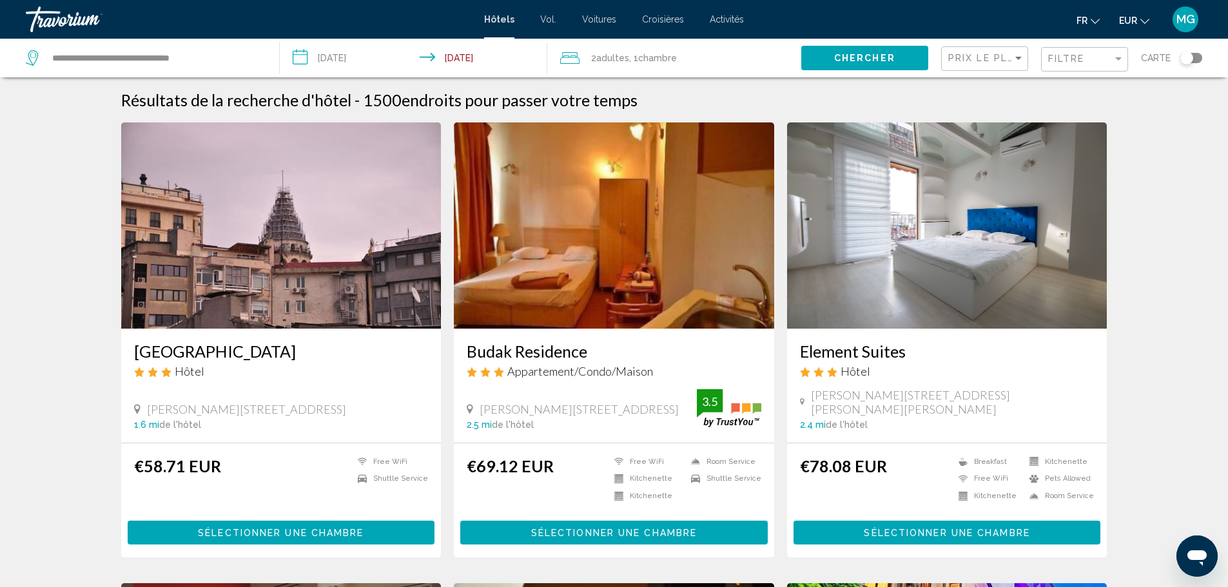
click at [362, 193] on img "Contenu principal" at bounding box center [281, 225] width 320 height 206
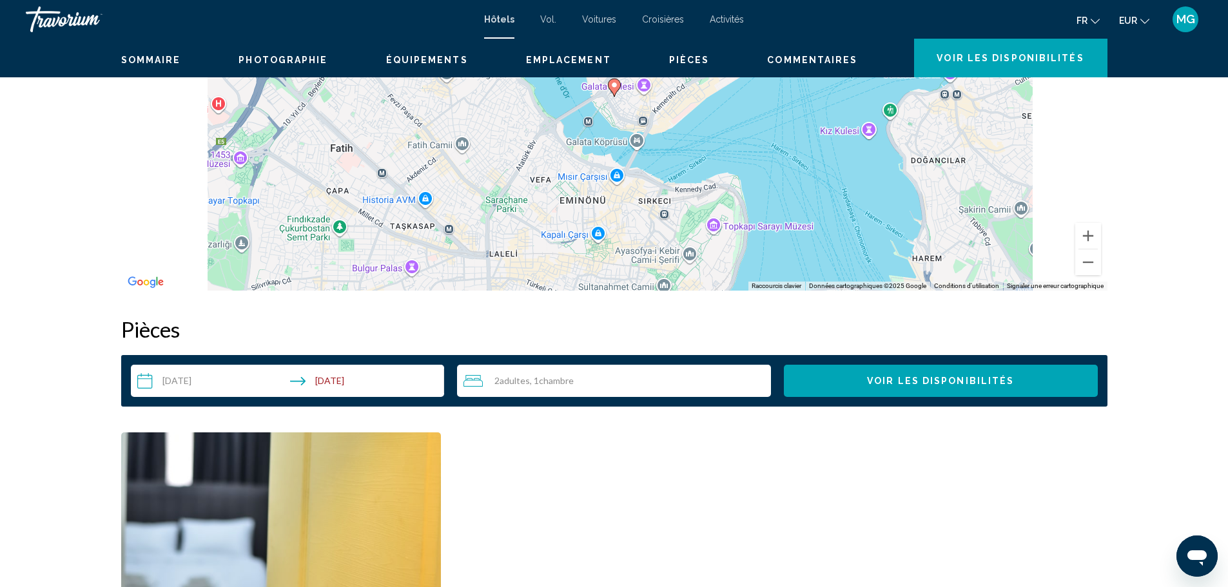
scroll to position [1393, 0]
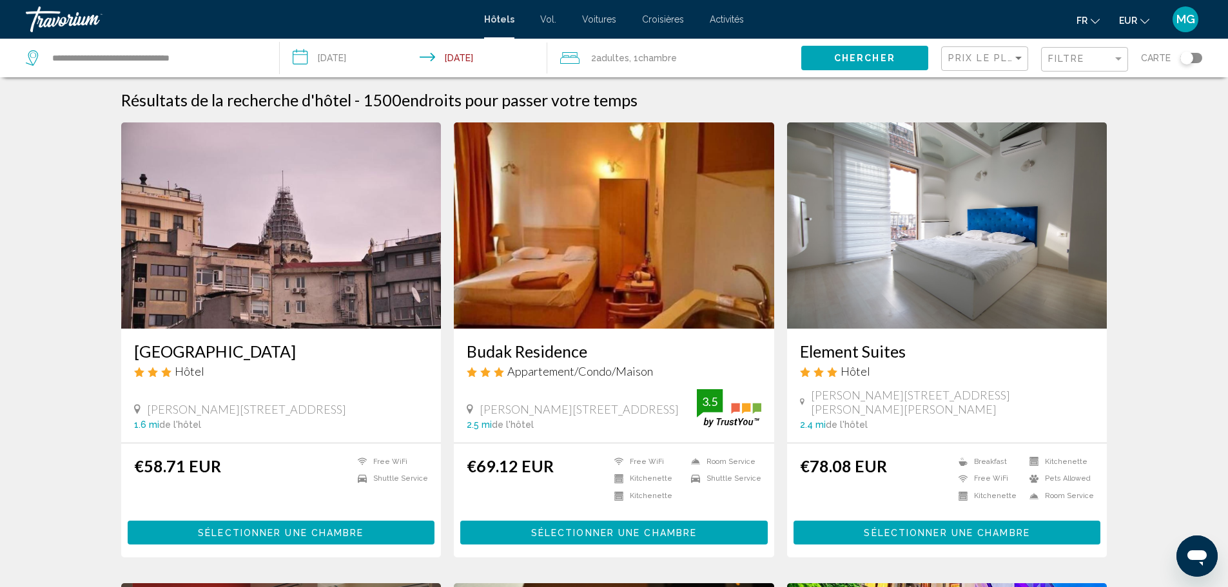
click at [626, 184] on img "Contenu principal" at bounding box center [614, 225] width 320 height 206
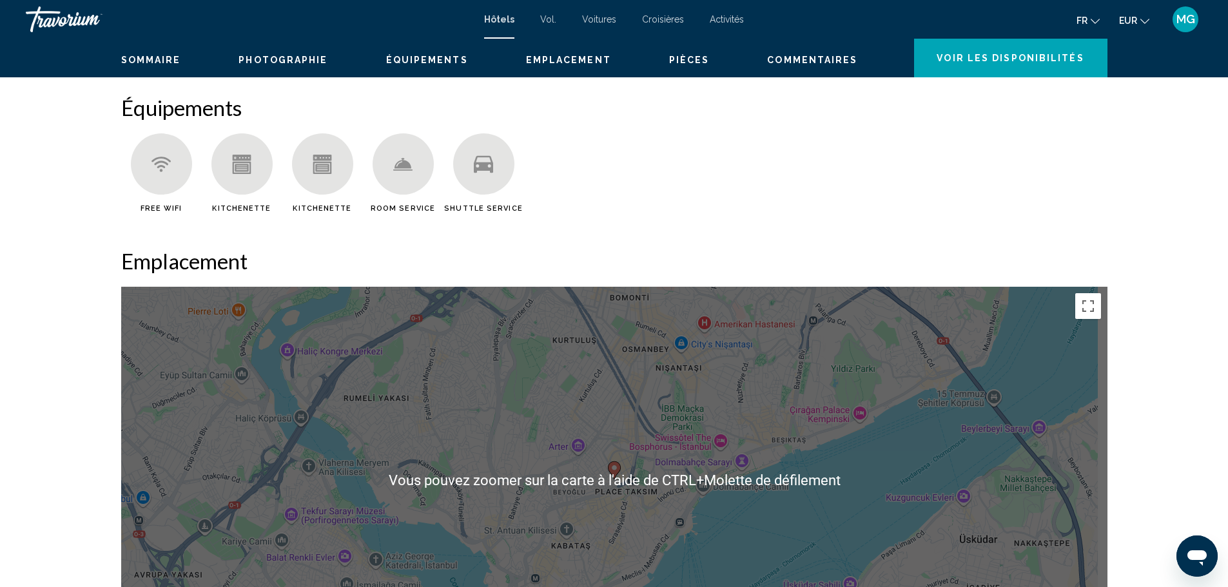
scroll to position [941, 0]
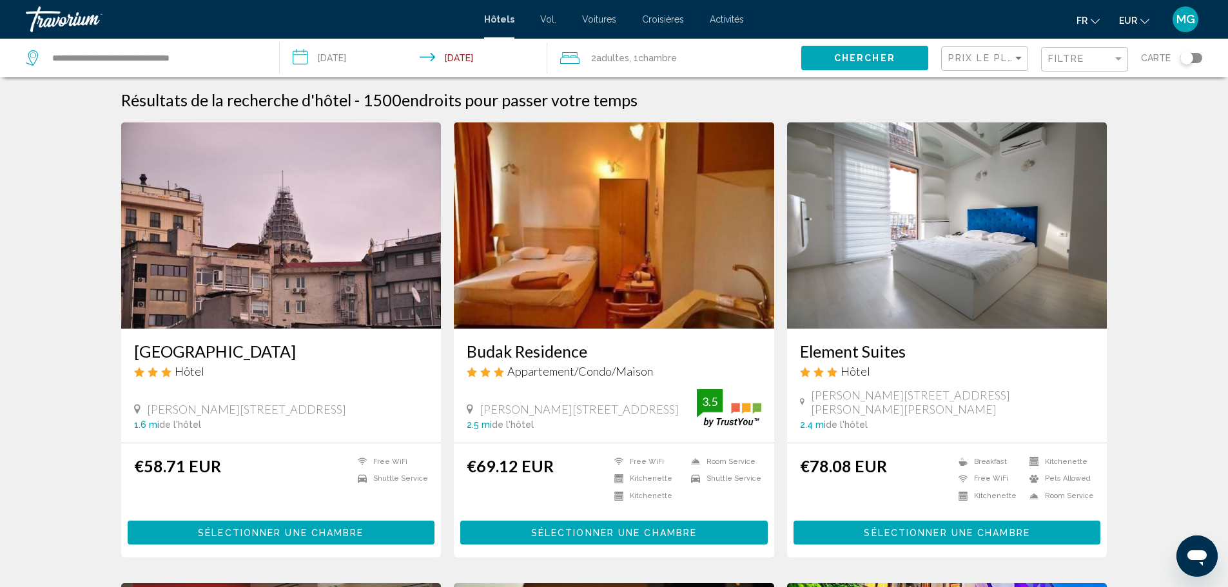
click at [868, 189] on img "Contenu principal" at bounding box center [947, 225] width 320 height 206
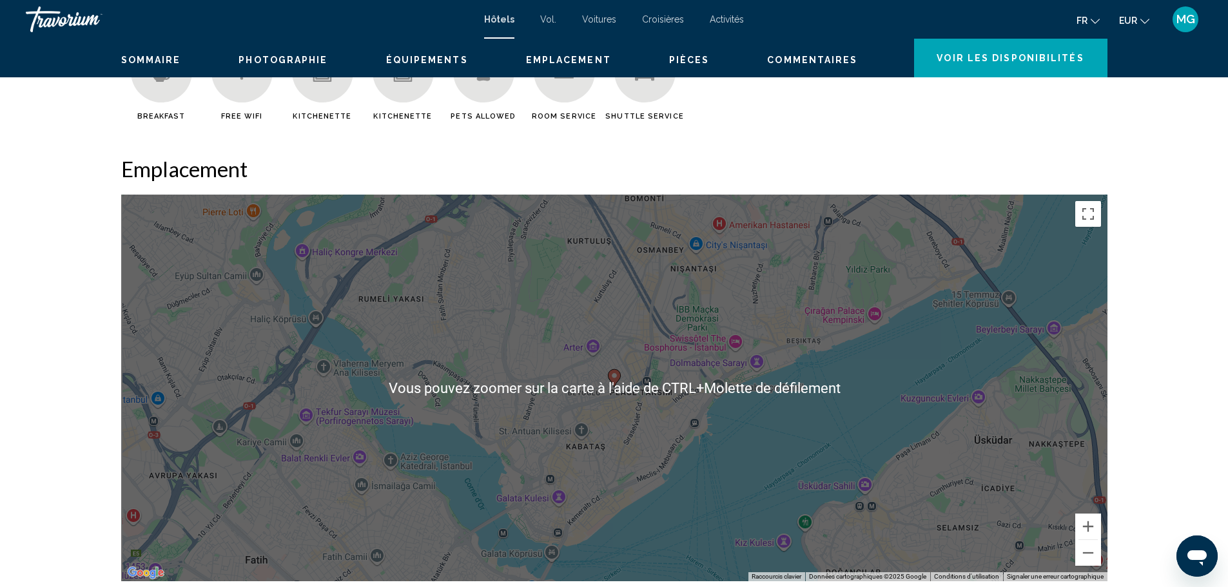
scroll to position [1040, 0]
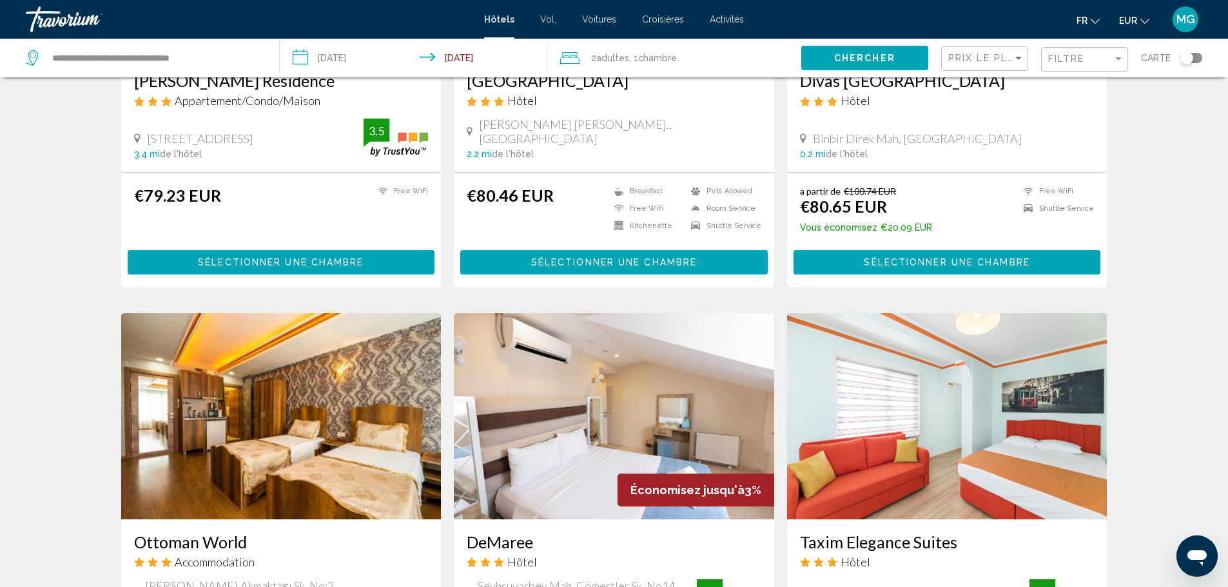
scroll to position [731, 0]
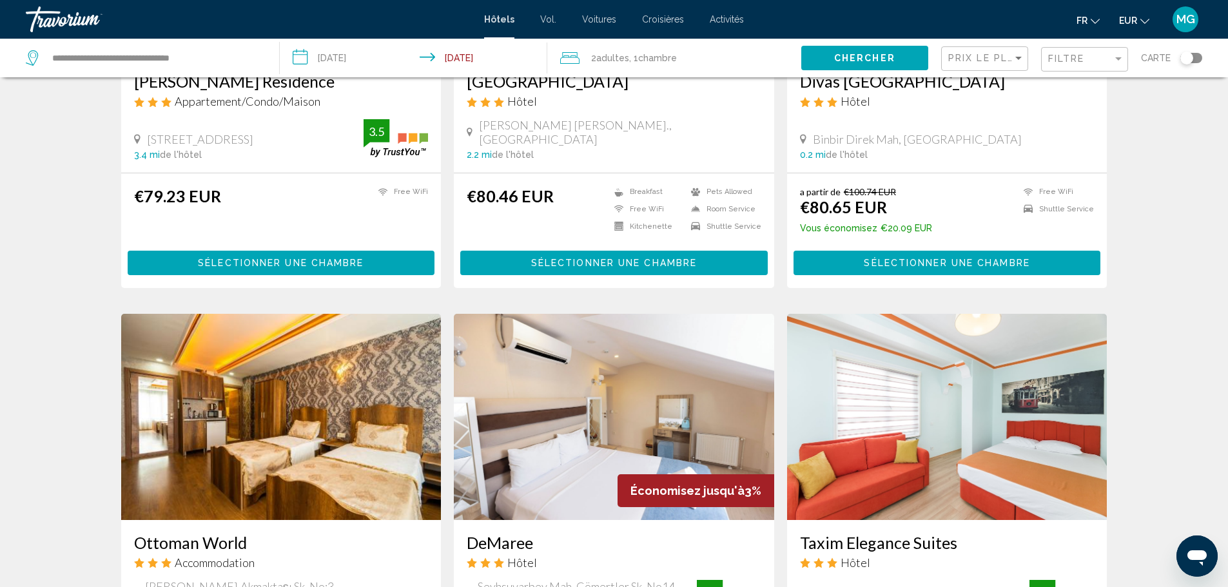
click at [383, 314] on img "Contenu principal" at bounding box center [281, 417] width 320 height 206
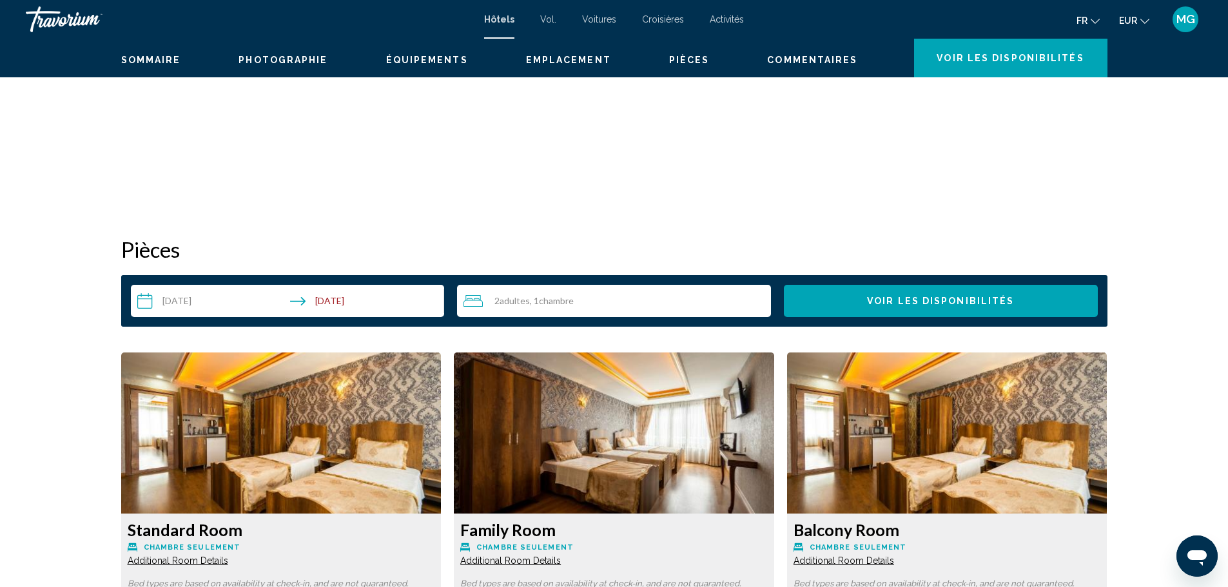
scroll to position [1381, 0]
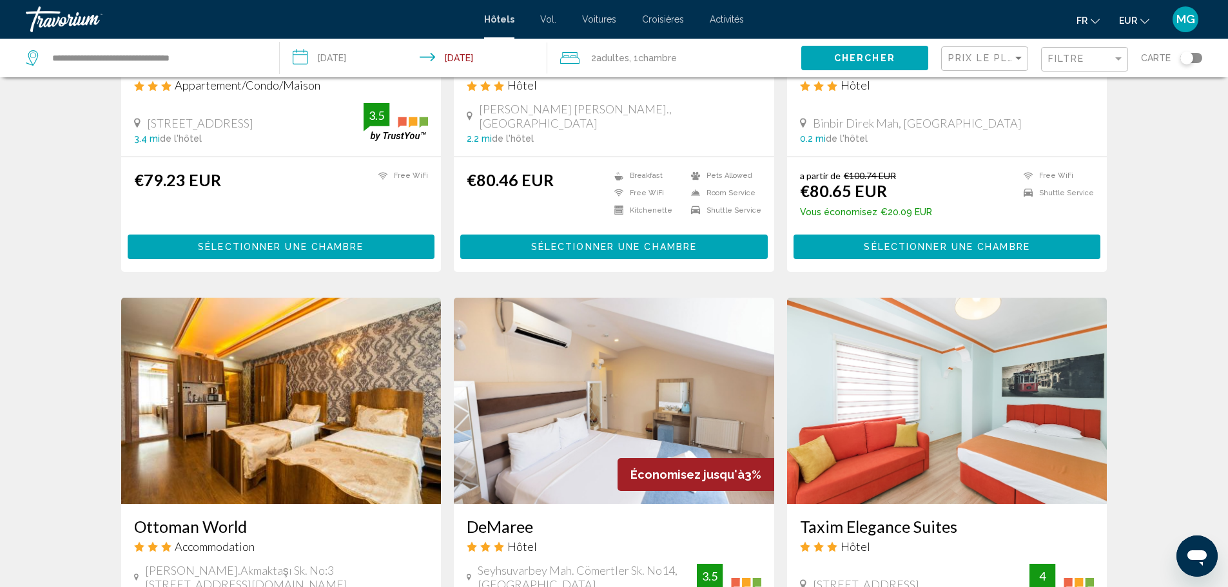
scroll to position [748, 0]
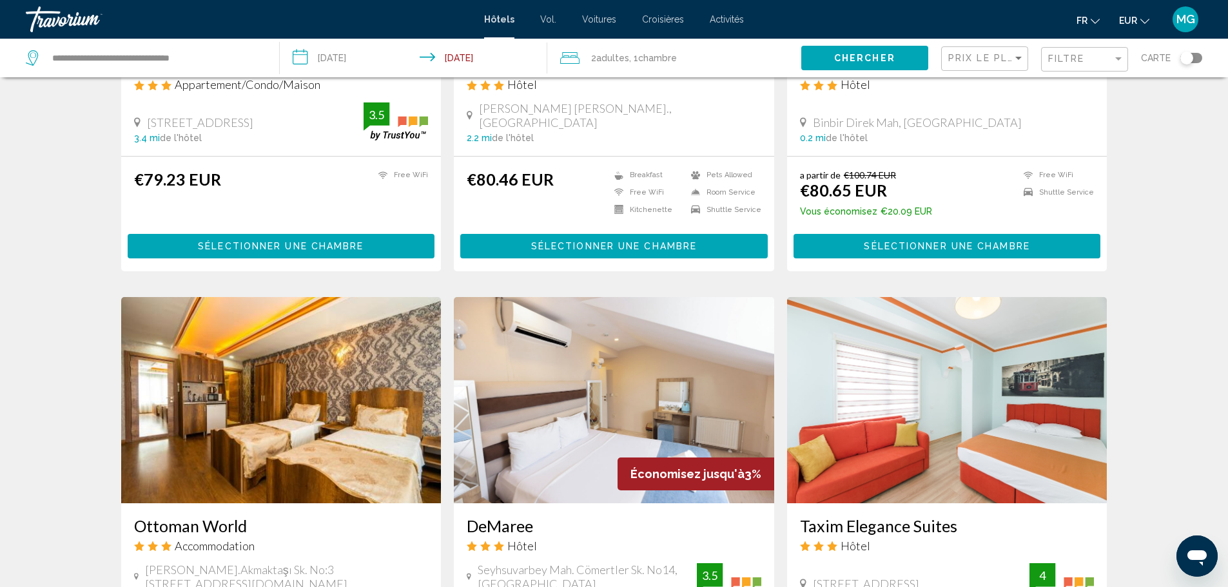
click at [672, 297] on img "Contenu principal" at bounding box center [614, 400] width 320 height 206
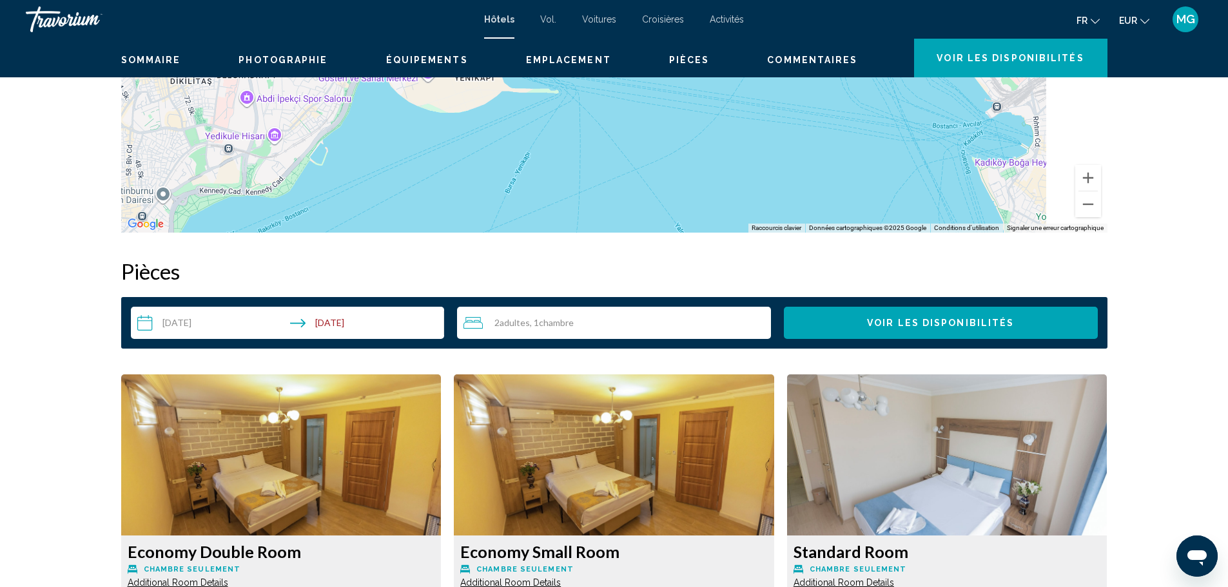
scroll to position [1443, 0]
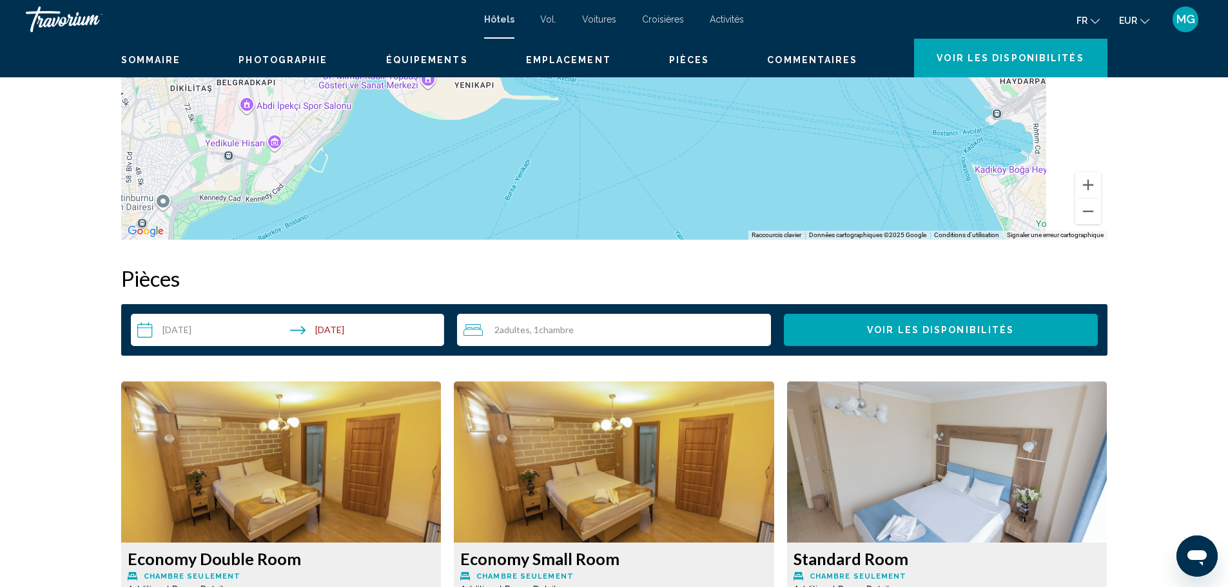
click at [386, 382] on img "Contenu principal" at bounding box center [281, 462] width 320 height 161
click at [228, 585] on span "Additional Room Details" at bounding box center [178, 590] width 101 height 10
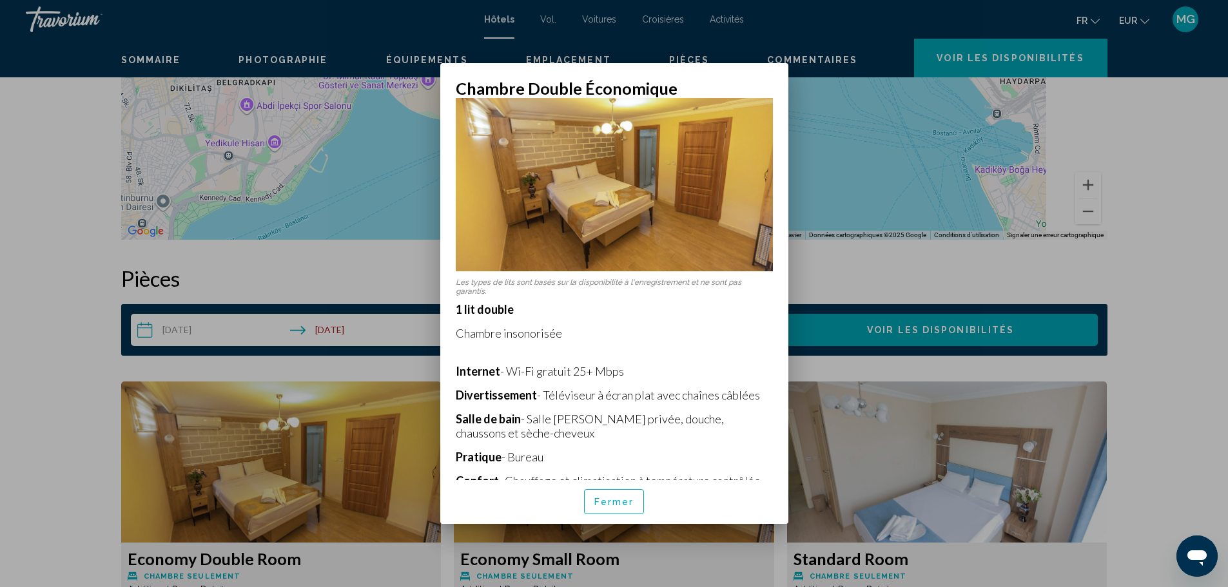
scroll to position [53, 0]
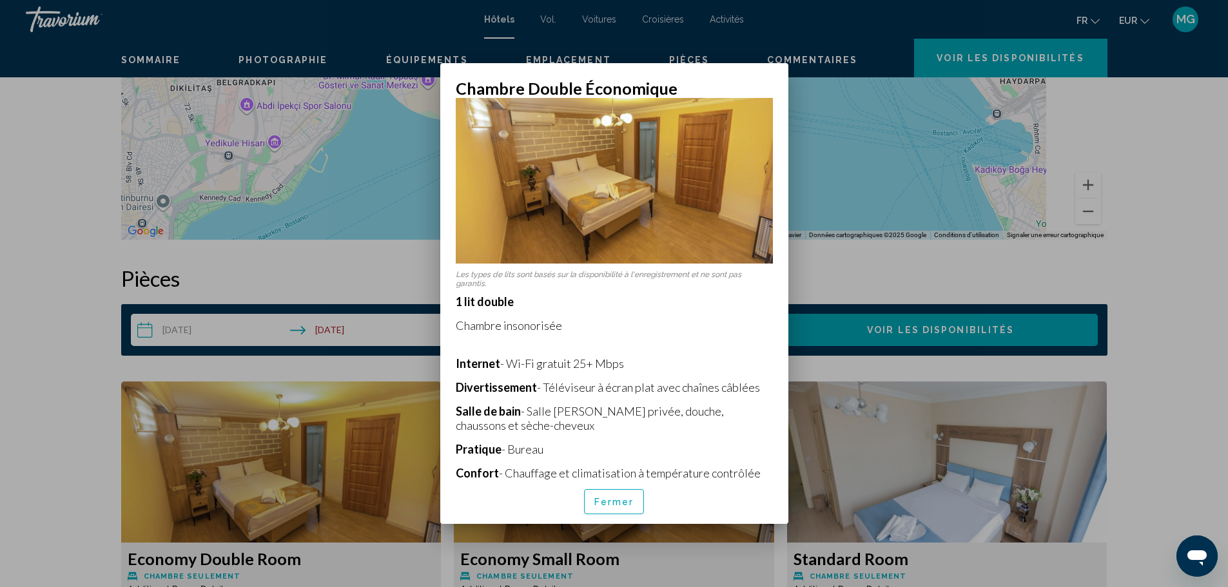
drag, startPoint x: 1102, startPoint y: 233, endPoint x: 727, endPoint y: 229, distance: 375.1
click at [1113, 247] on div at bounding box center [614, 293] width 1228 height 587
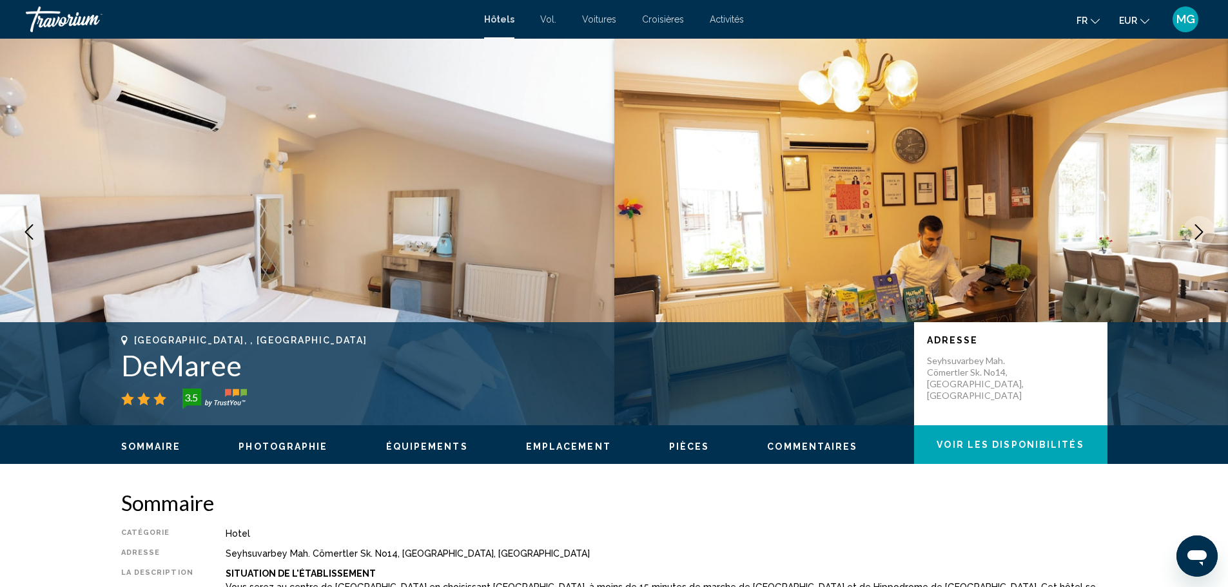
scroll to position [1443, 0]
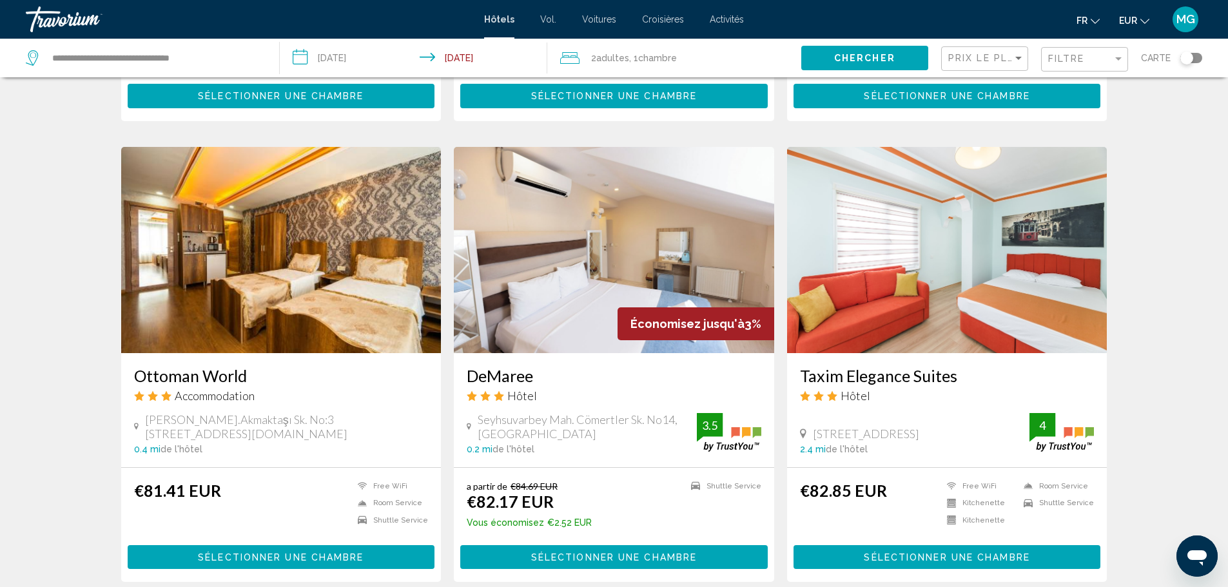
scroll to position [846, 0]
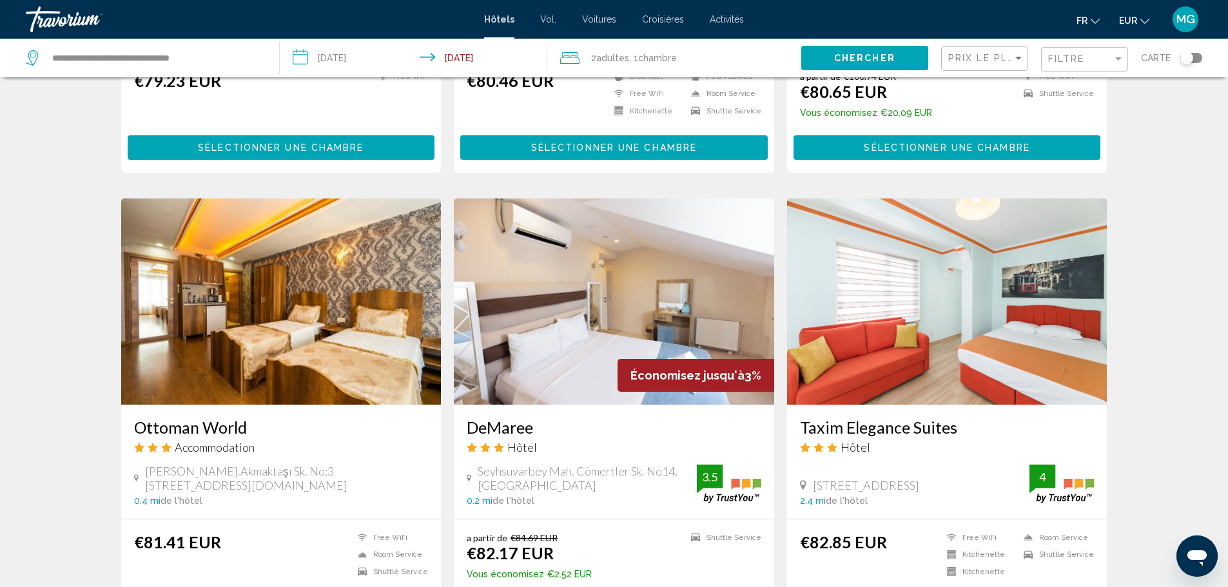
click at [945, 199] on img "Contenu principal" at bounding box center [947, 302] width 320 height 206
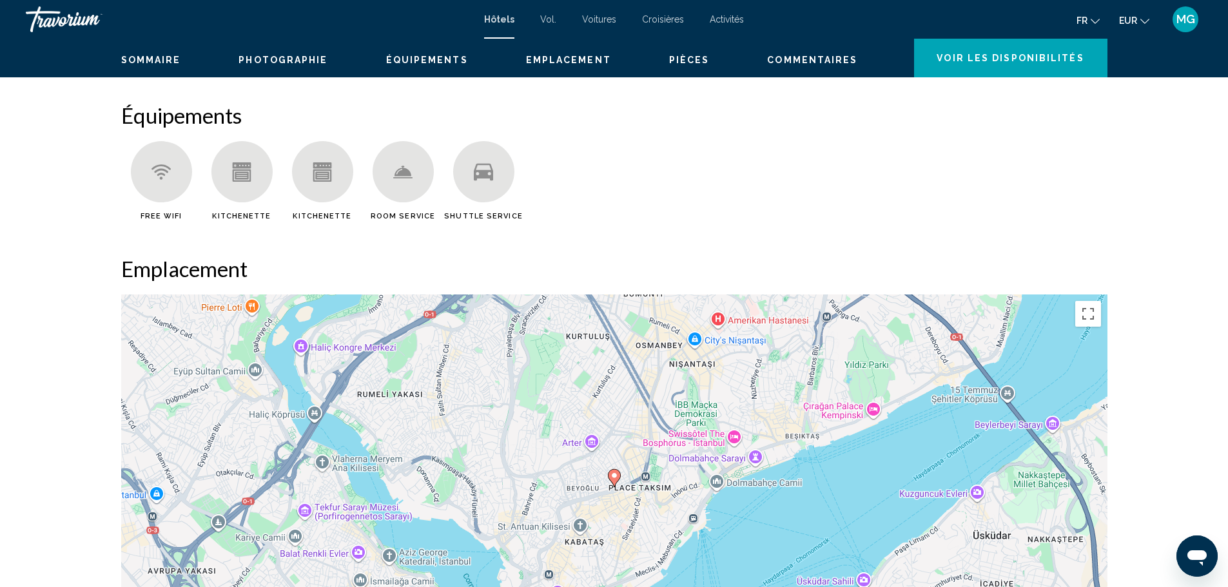
scroll to position [927, 0]
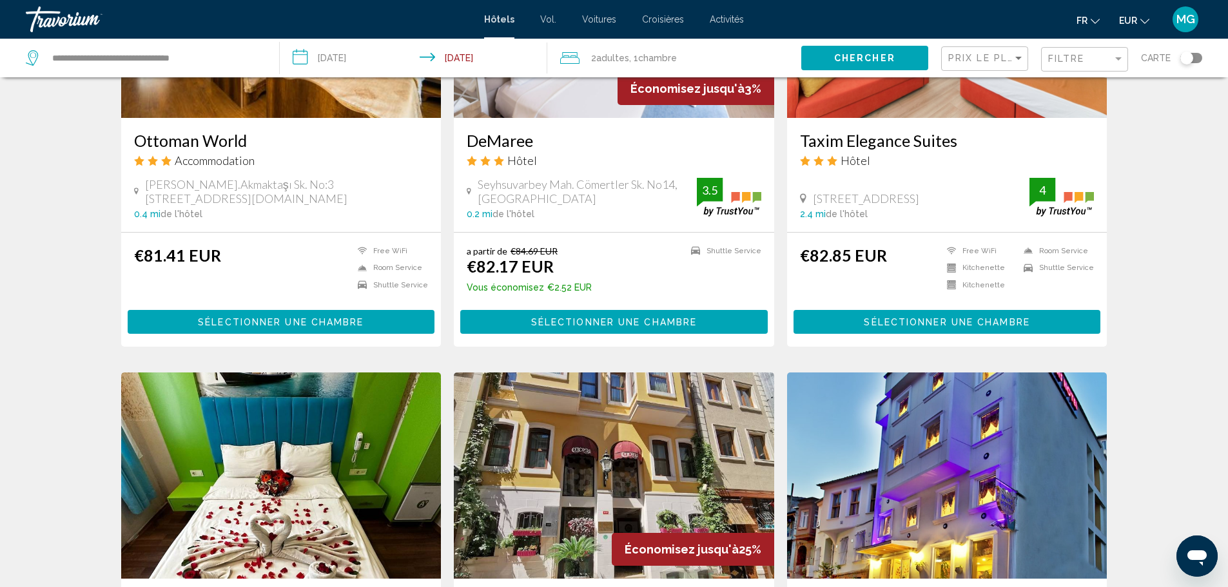
scroll to position [1134, 0]
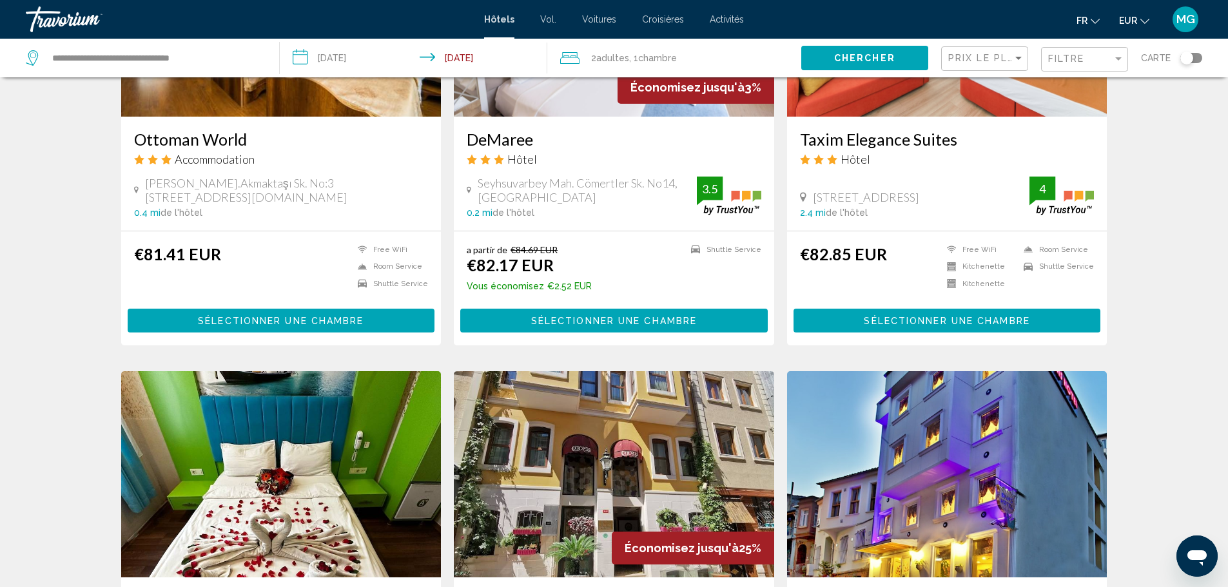
click at [395, 371] on img "Contenu principal" at bounding box center [281, 474] width 320 height 206
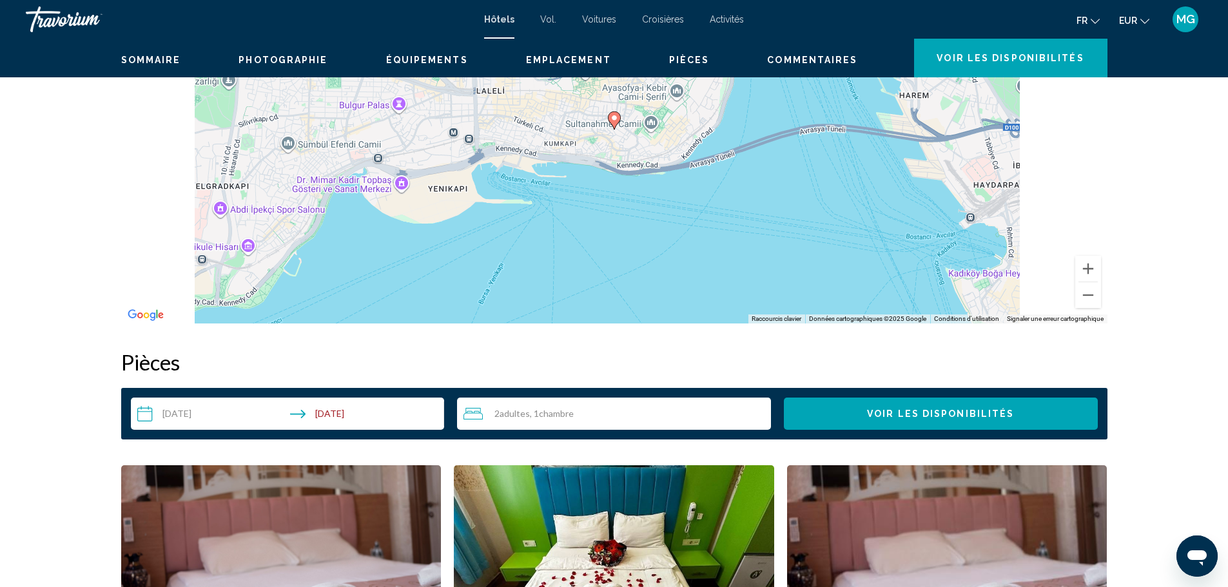
scroll to position [1360, 0]
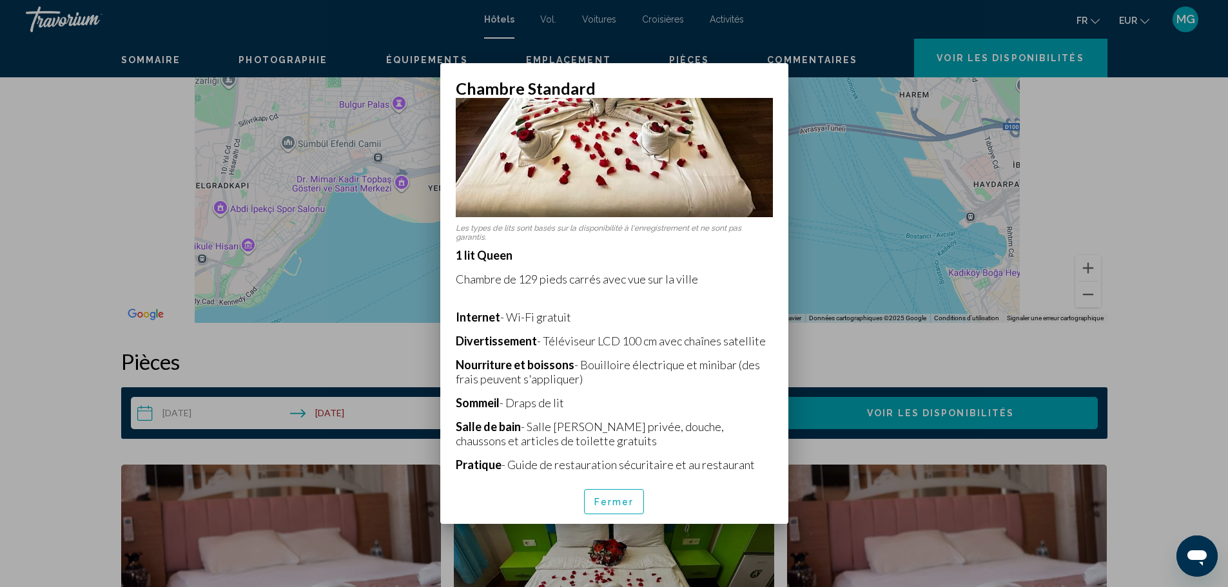
scroll to position [251, 0]
click at [1087, 326] on div at bounding box center [614, 293] width 1228 height 587
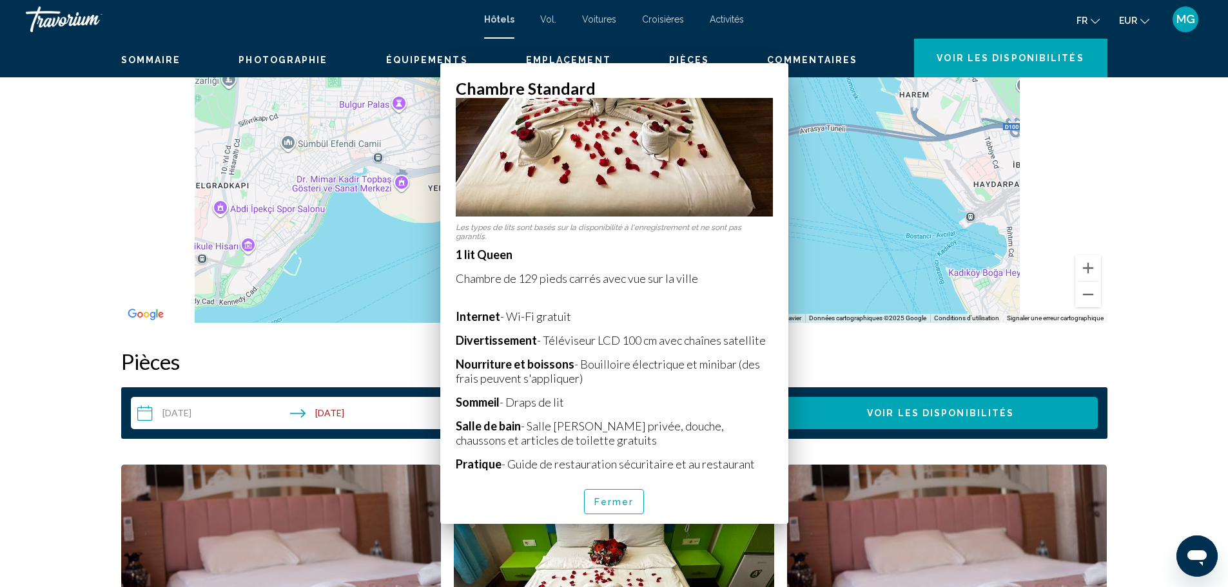
scroll to position [1360, 0]
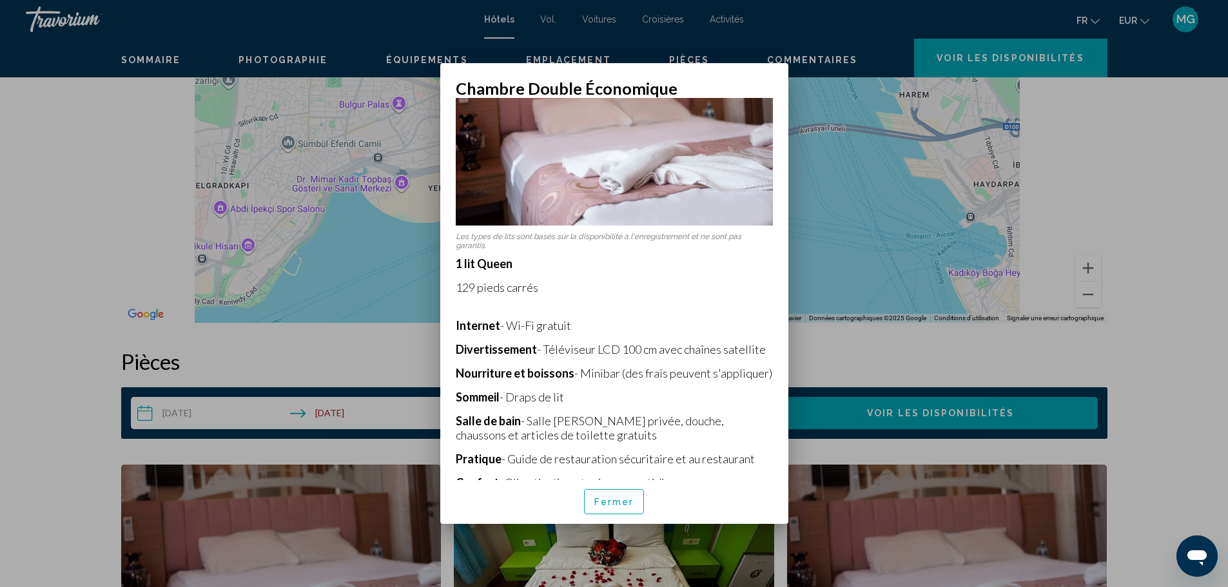
scroll to position [117, 0]
click at [1025, 282] on div at bounding box center [614, 293] width 1228 height 587
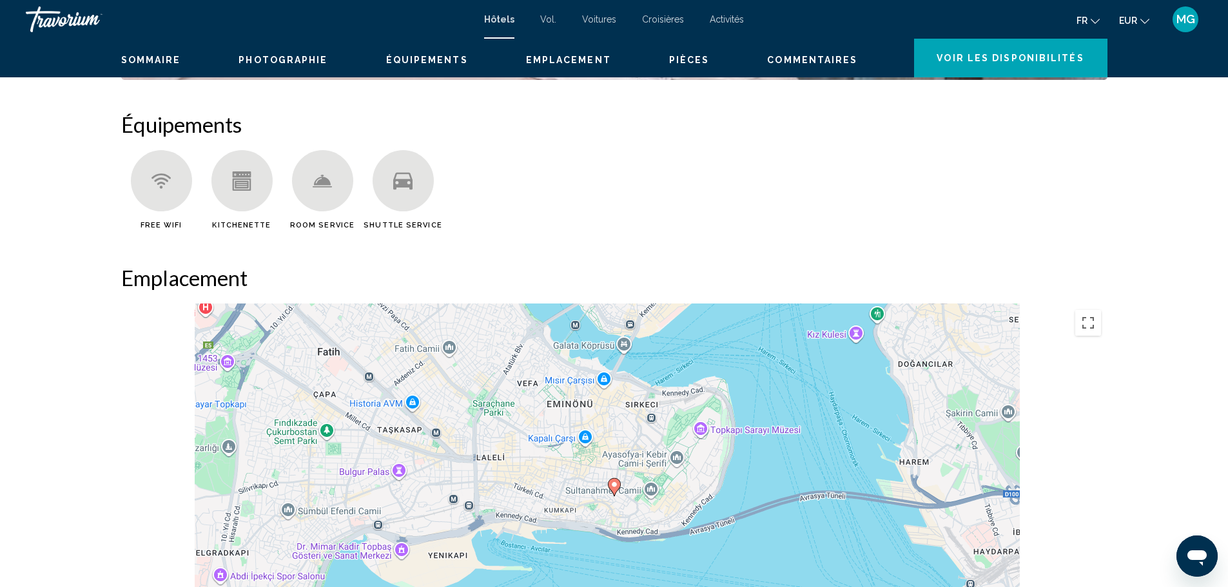
scroll to position [979, 0]
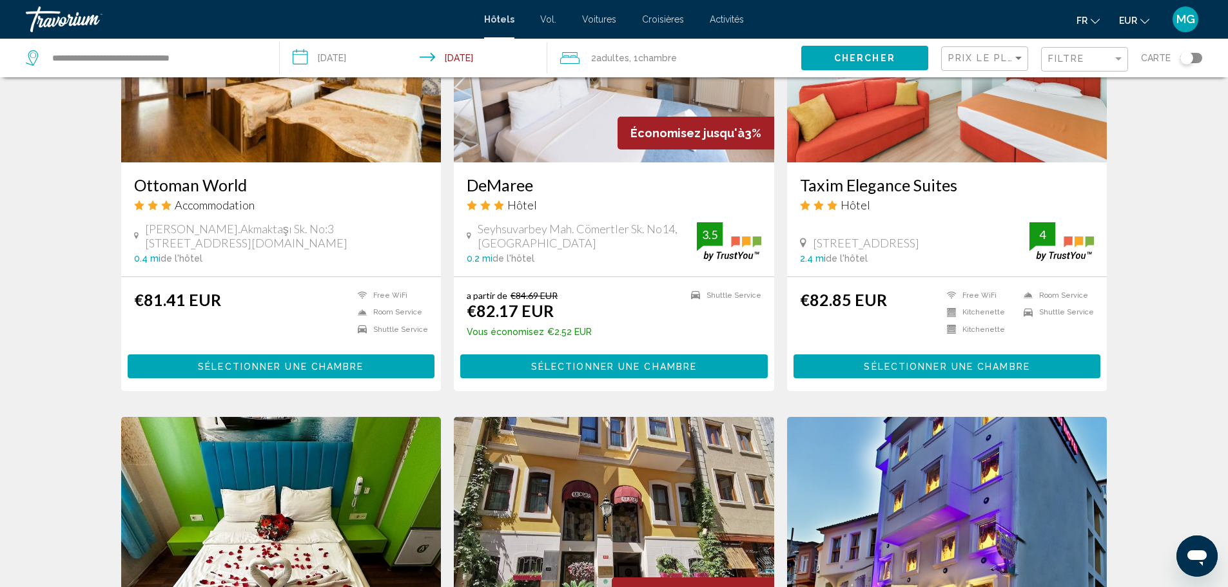
scroll to position [1198, 0]
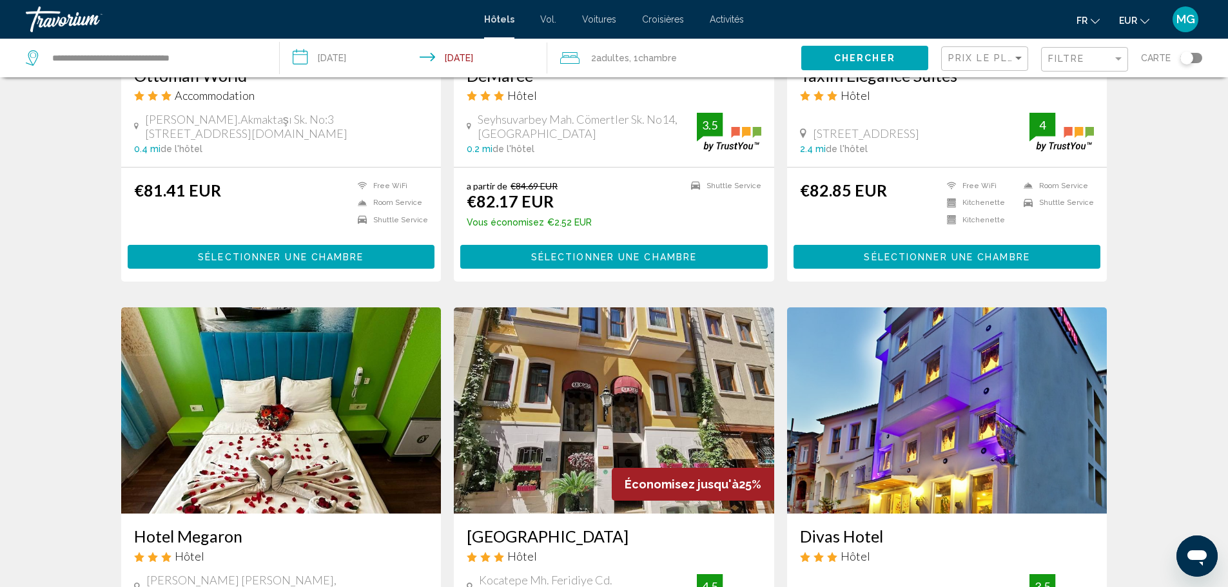
click at [885, 307] on img "Contenu principal" at bounding box center [947, 410] width 320 height 206
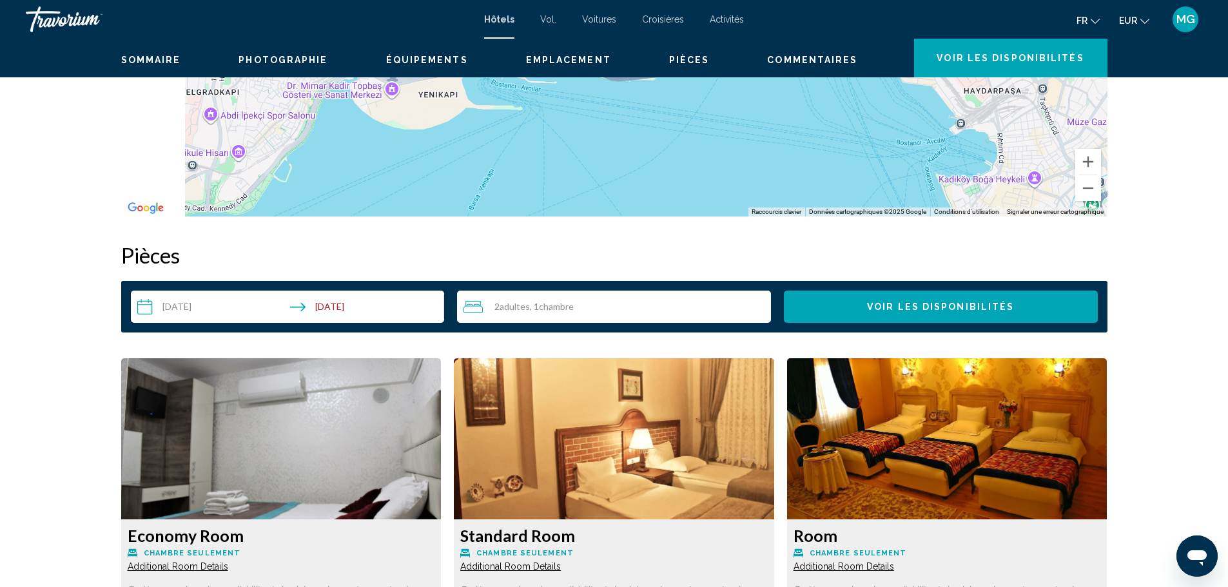
scroll to position [1468, 0]
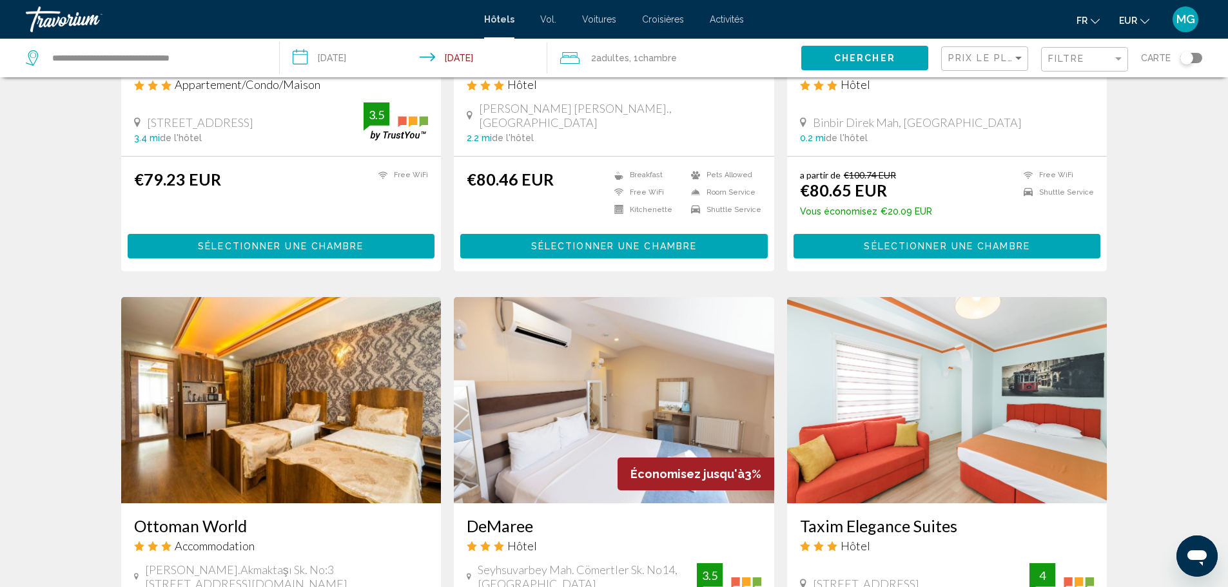
scroll to position [748, 0]
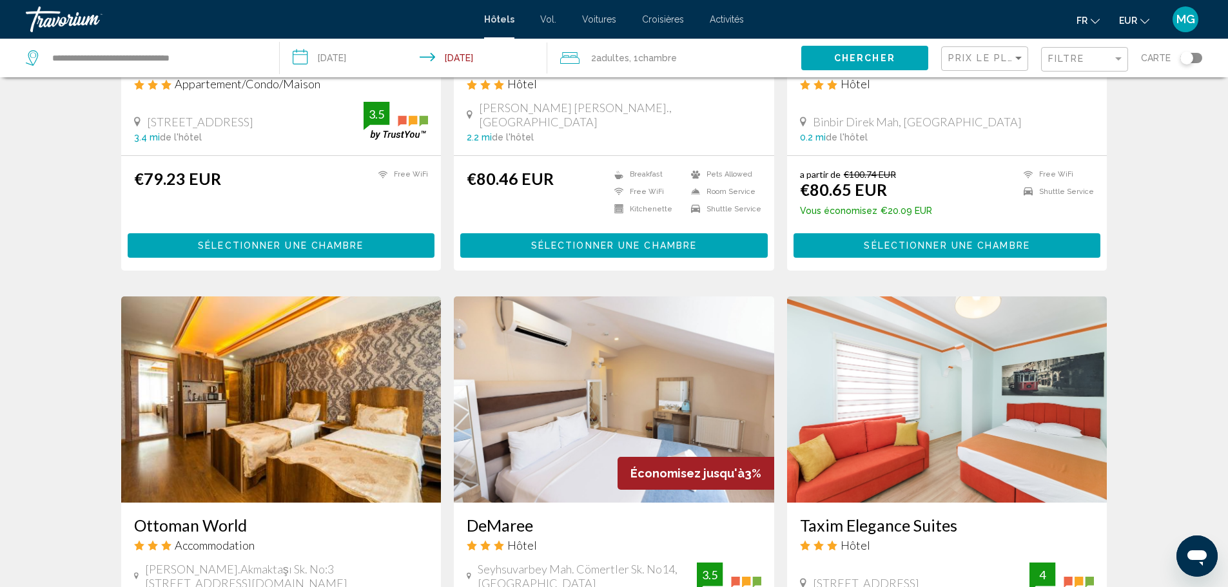
click at [336, 296] on img "Contenu principal" at bounding box center [281, 399] width 320 height 206
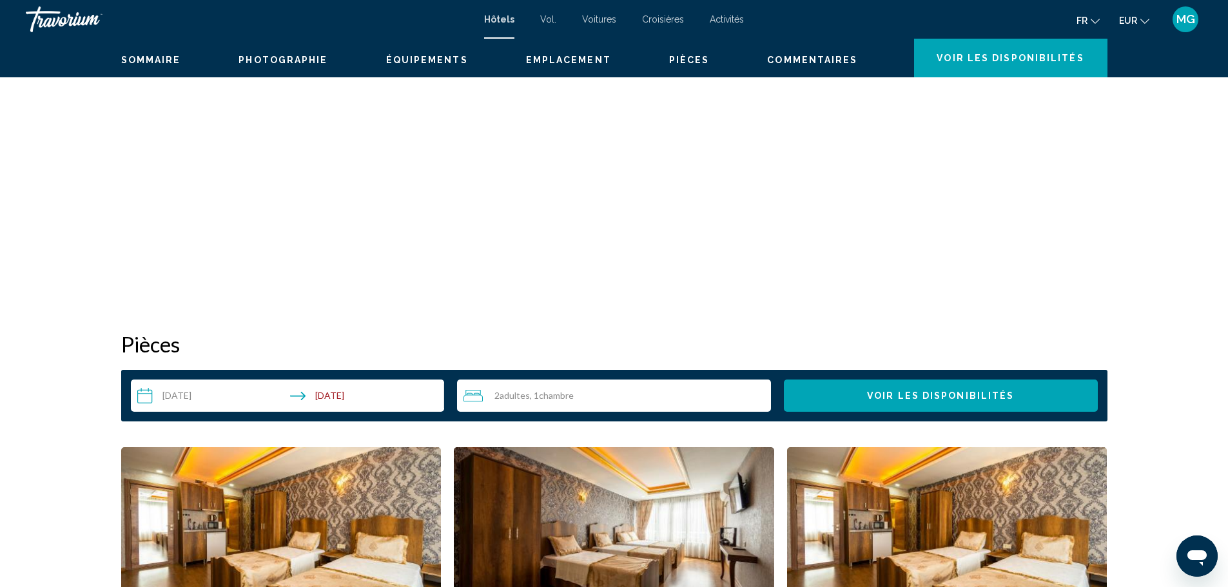
scroll to position [1288, 0]
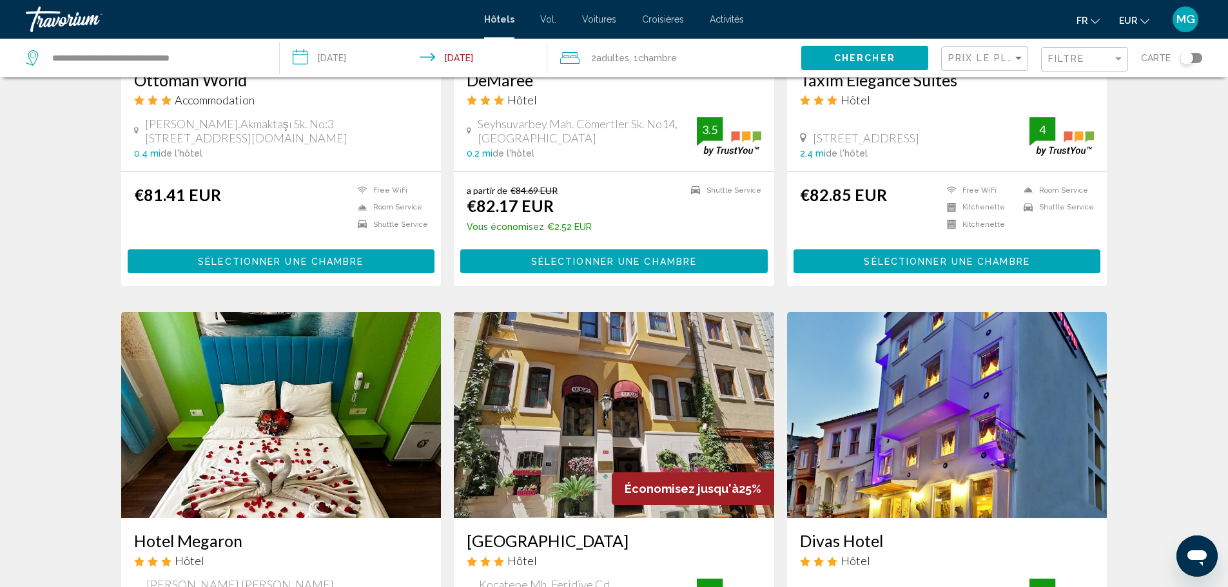
scroll to position [1194, 0]
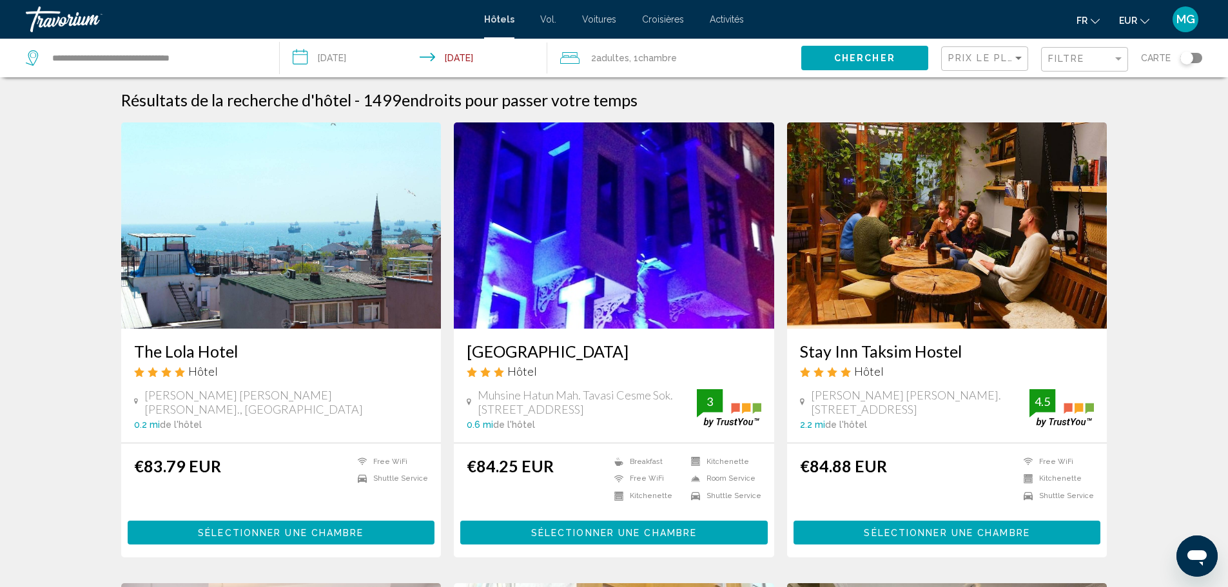
click at [387, 205] on img "Contenu principal" at bounding box center [281, 225] width 320 height 206
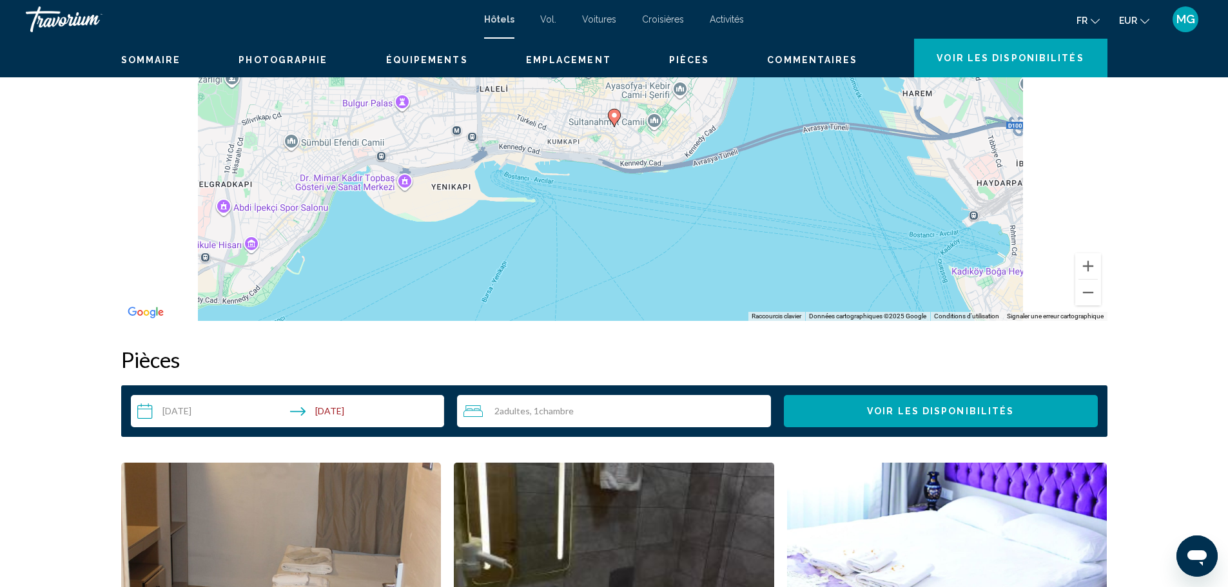
scroll to position [1363, 0]
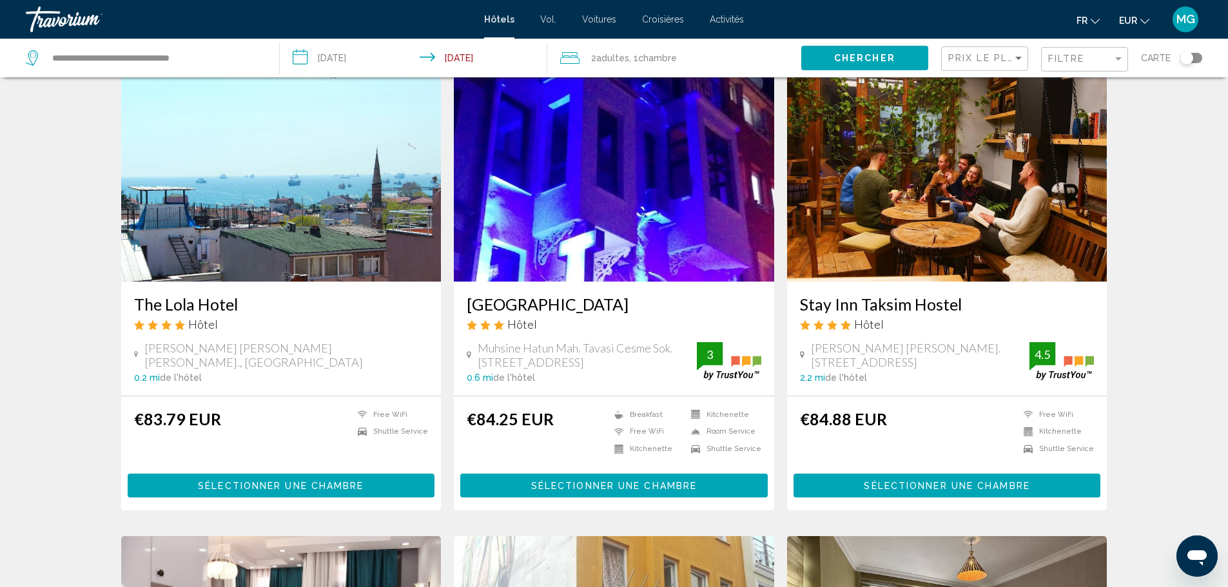
scroll to position [48, 0]
click at [835, 165] on img "Contenu principal" at bounding box center [947, 178] width 320 height 206
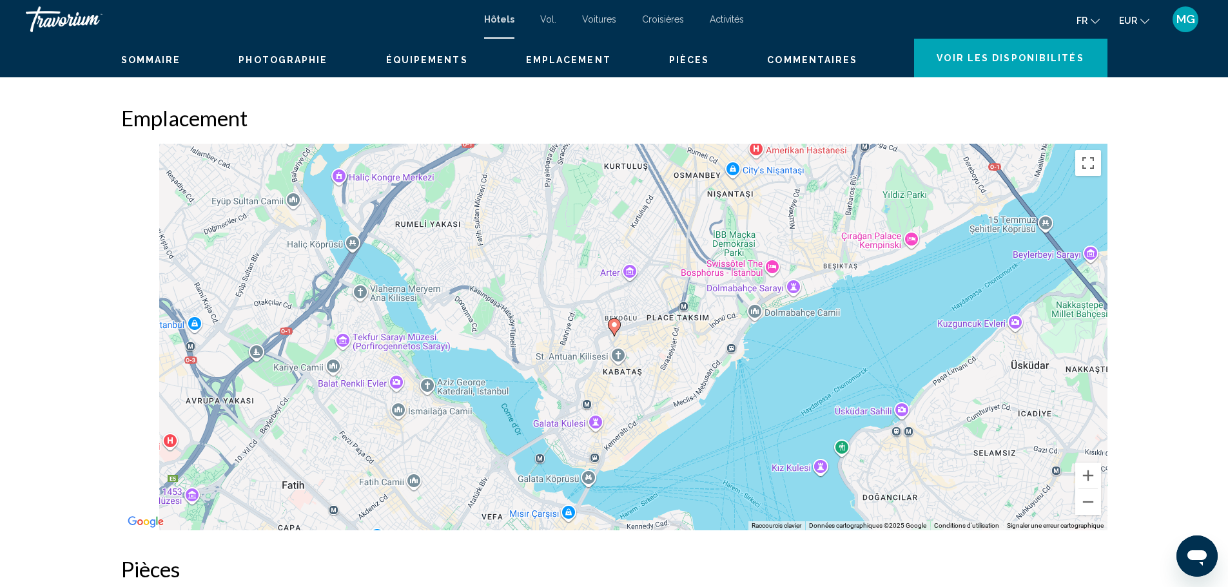
scroll to position [1312, 0]
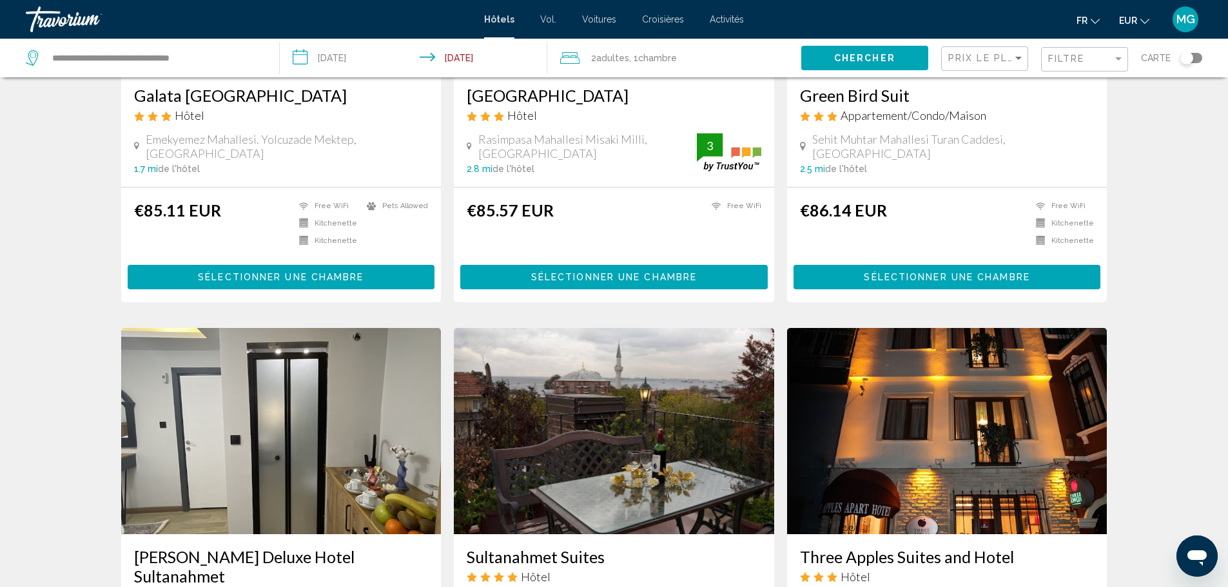
scroll to position [727, 0]
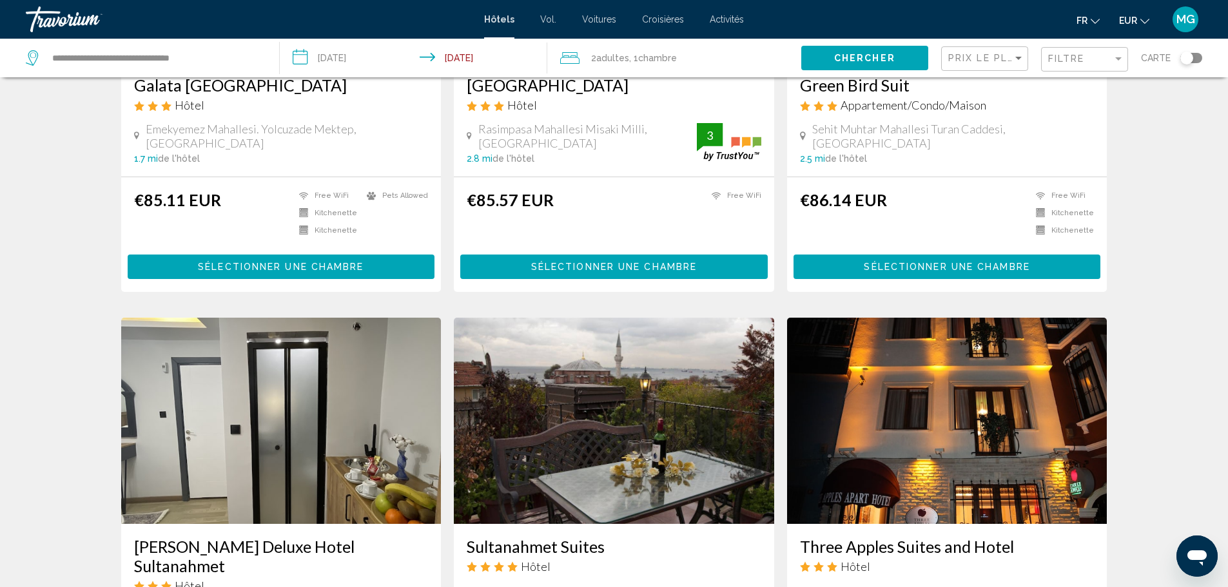
click at [358, 318] on img "Contenu principal" at bounding box center [281, 421] width 320 height 206
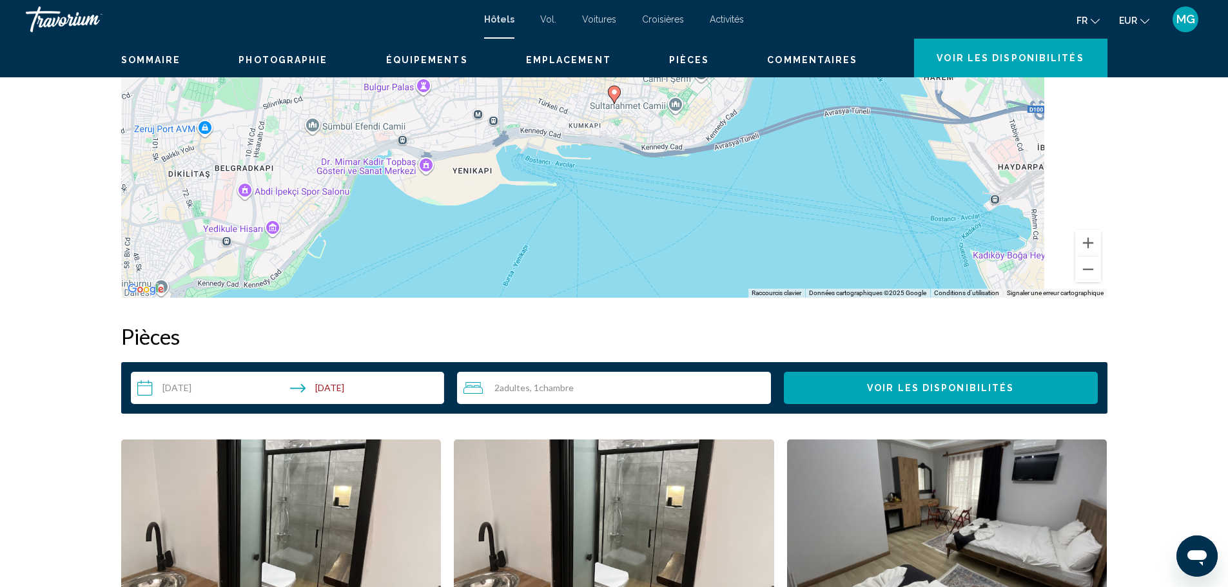
scroll to position [1304, 0]
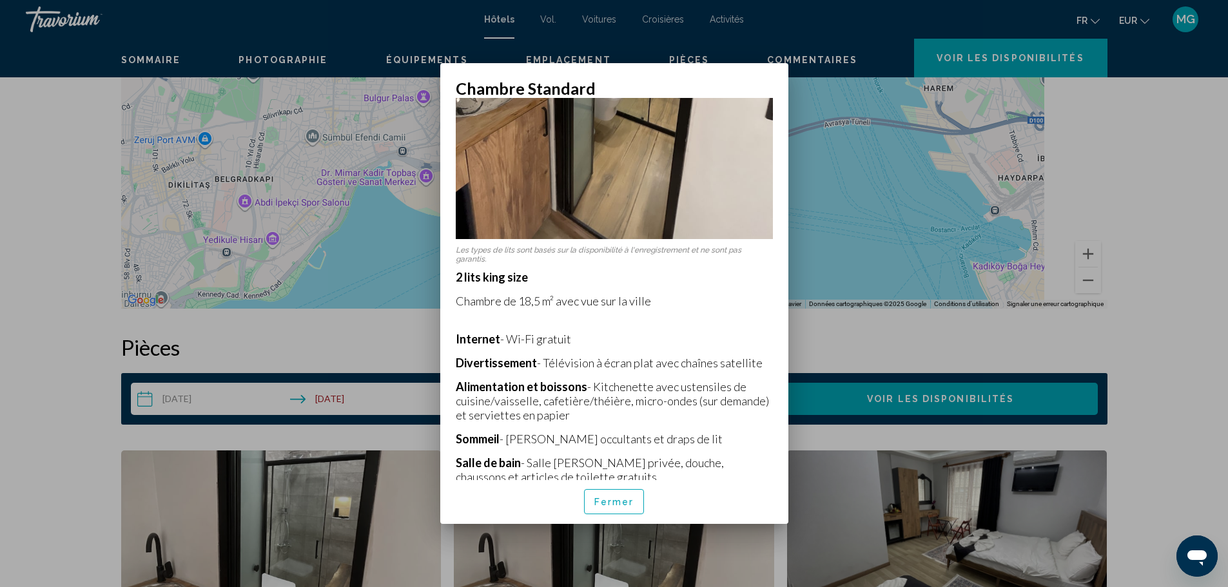
scroll to position [290, 0]
drag, startPoint x: 592, startPoint y: 344, endPoint x: 684, endPoint y: 386, distance: 101.2
click at [684, 386] on p "2 lits king size Chambre de 18,5 m² avec vue sur la ville Internet - Wi-Fi grat…" at bounding box center [614, 425] width 317 height 314
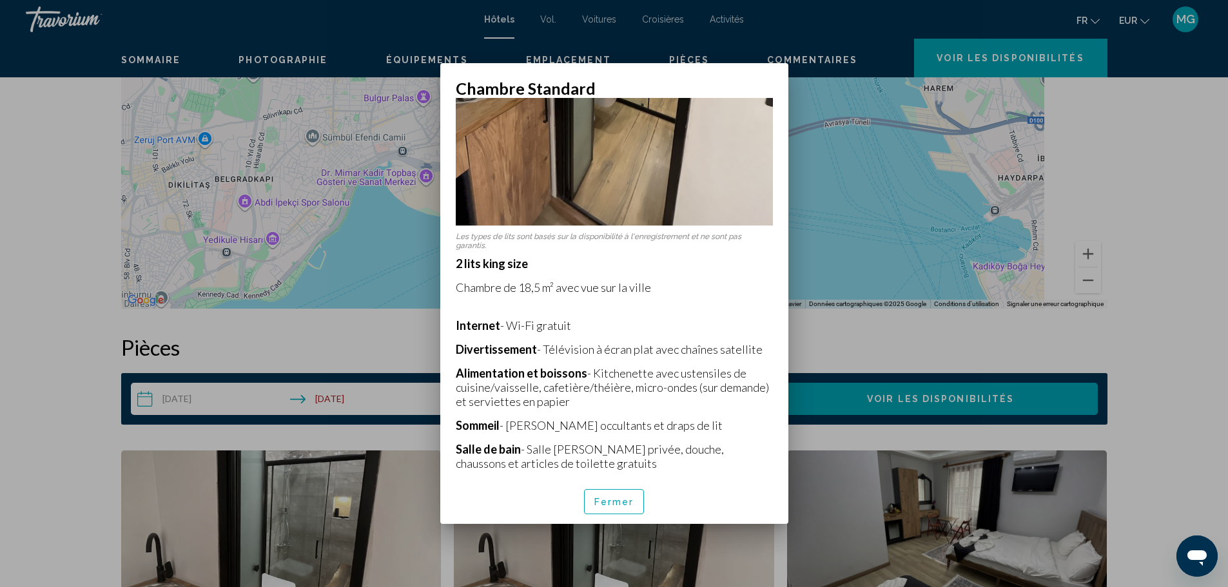
click at [717, 532] on p "Confort - Climatisation réglable et ménage quotidien" at bounding box center [614, 539] width 317 height 14
click at [41, 367] on div at bounding box center [614, 293] width 1228 height 587
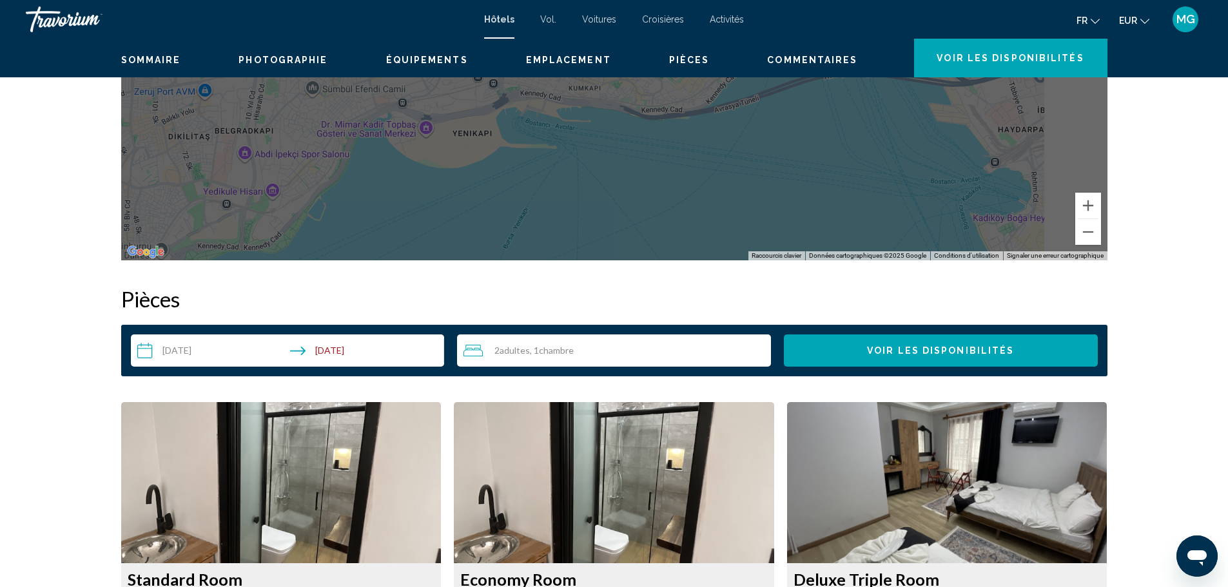
scroll to position [1354, 0]
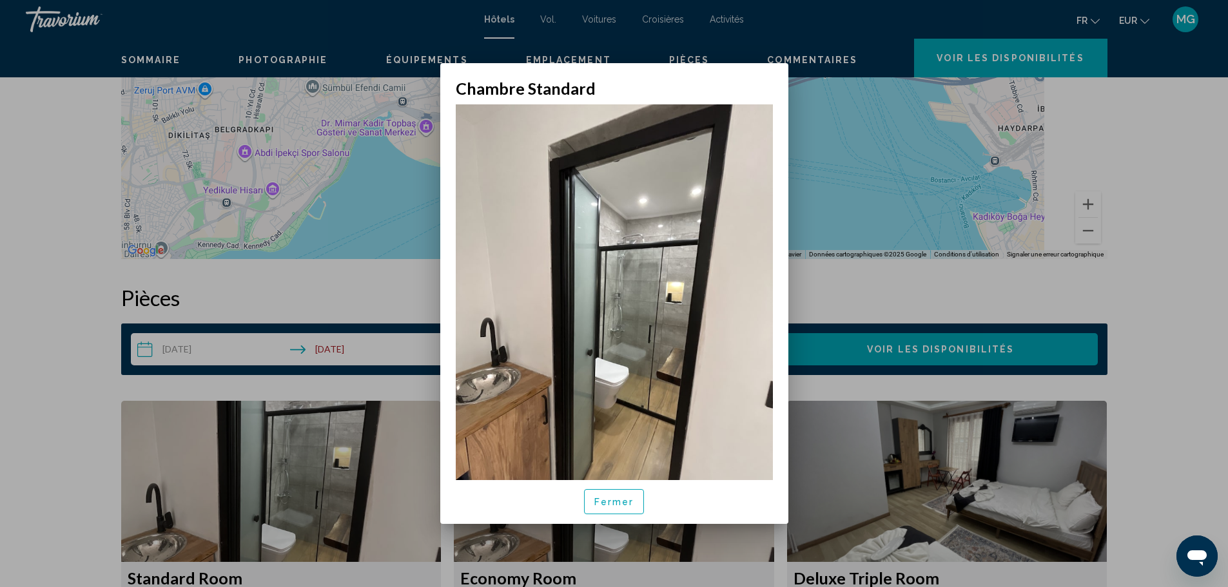
click at [293, 245] on div at bounding box center [614, 293] width 1228 height 587
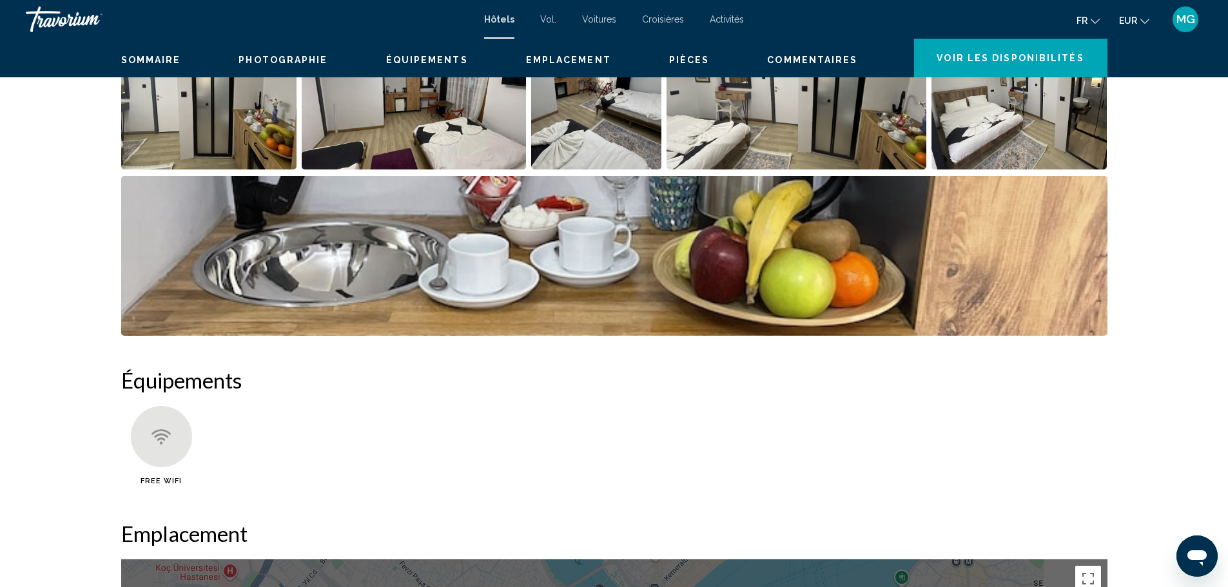
scroll to position [660, 0]
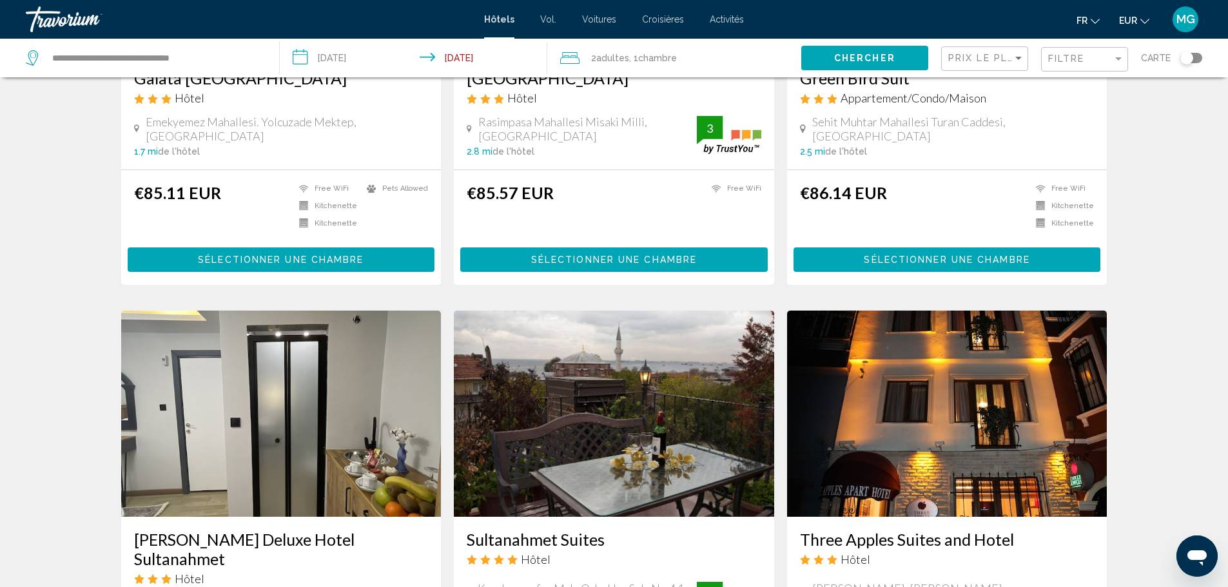
scroll to position [735, 0]
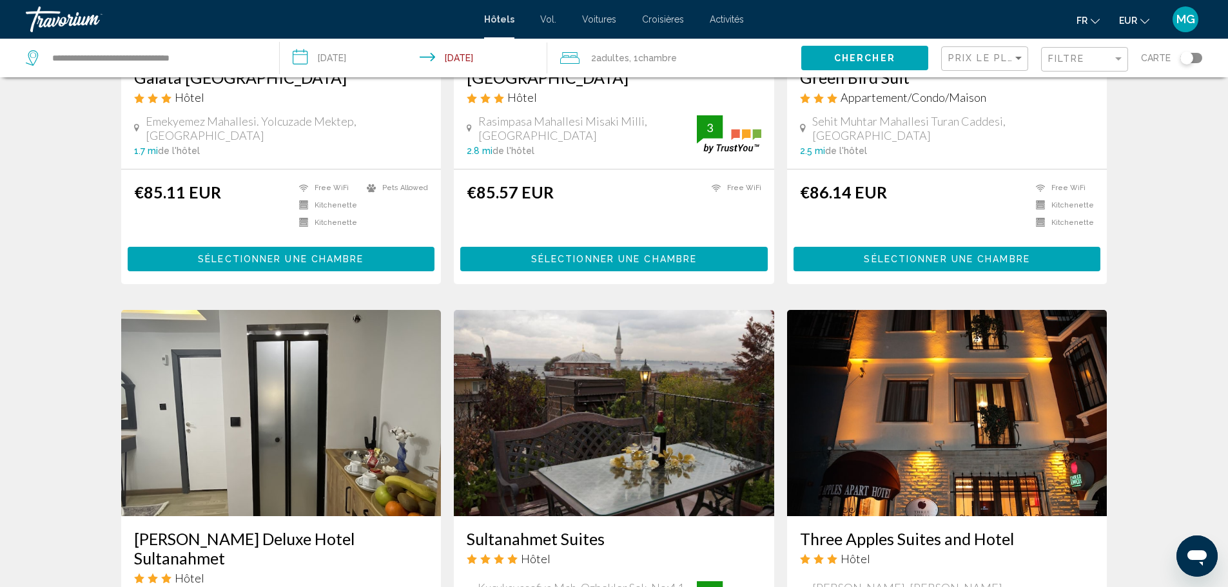
click at [369, 310] on img "Contenu principal" at bounding box center [281, 413] width 320 height 206
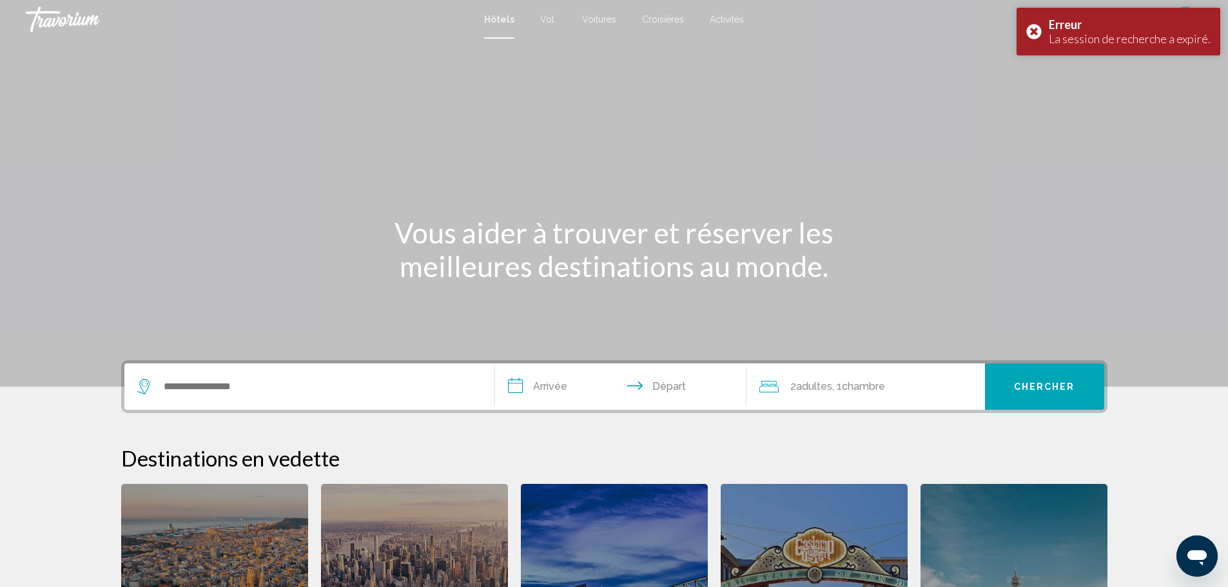
scroll to position [165, 0]
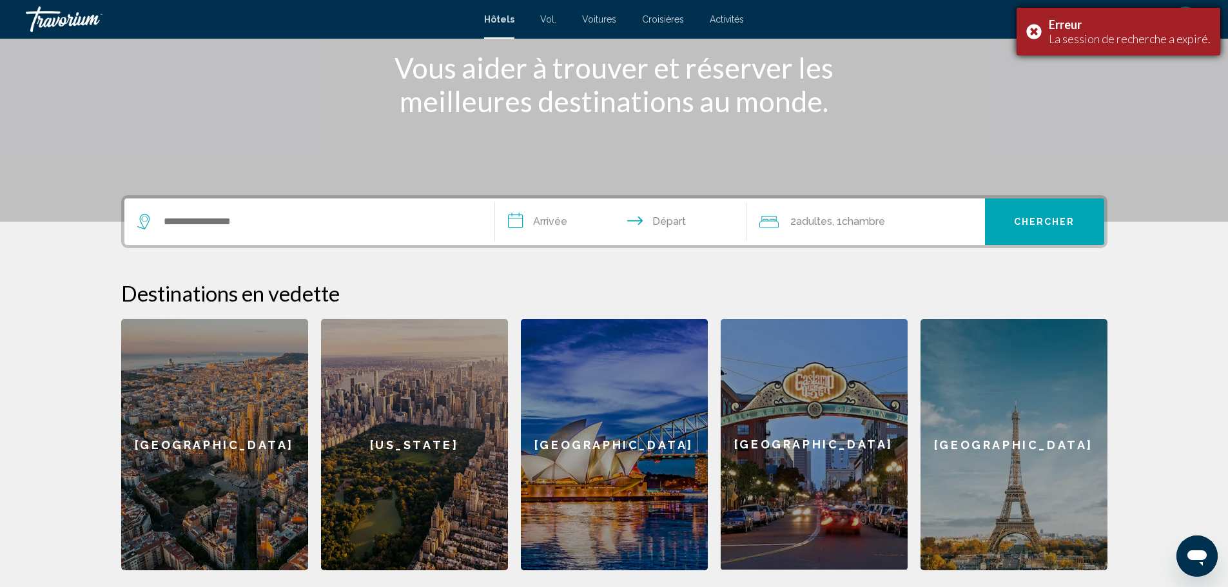
click at [1188, 23] on div "Erreur" at bounding box center [1130, 24] width 162 height 14
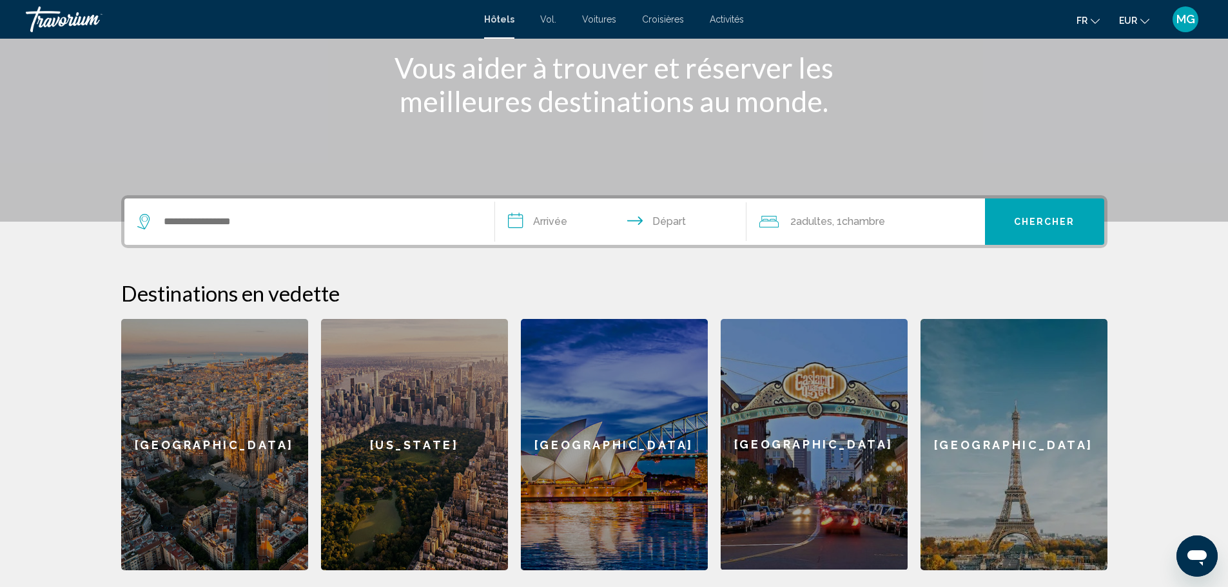
click at [1192, 14] on font "MG" at bounding box center [1185, 19] width 19 height 14
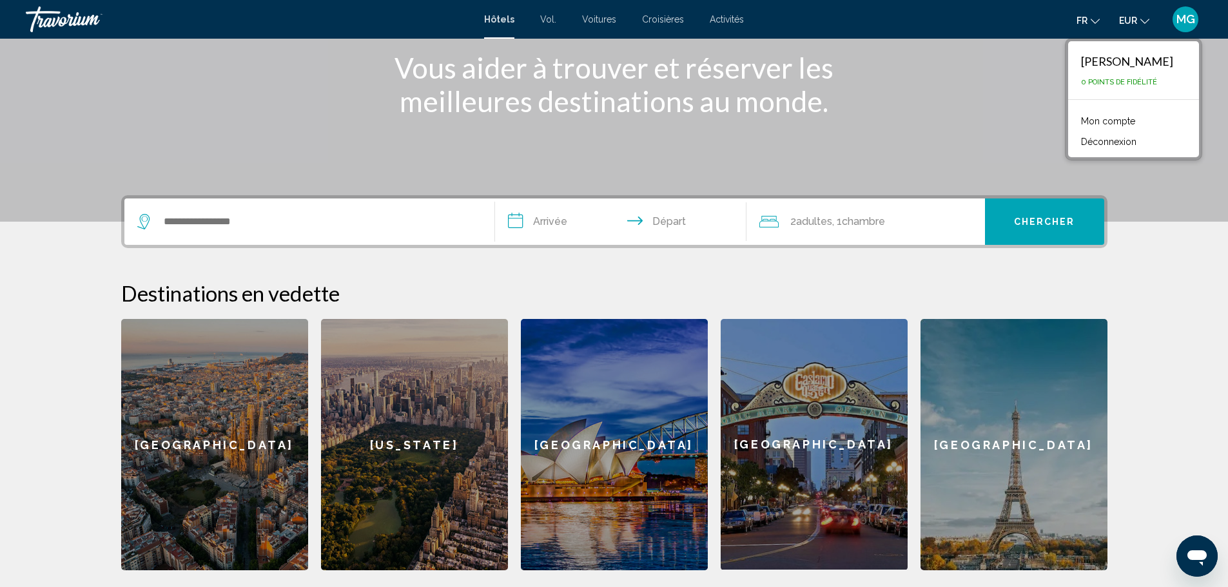
click at [1135, 116] on font "Mon compte" at bounding box center [1108, 121] width 54 height 10
